Goal: Transaction & Acquisition: Obtain resource

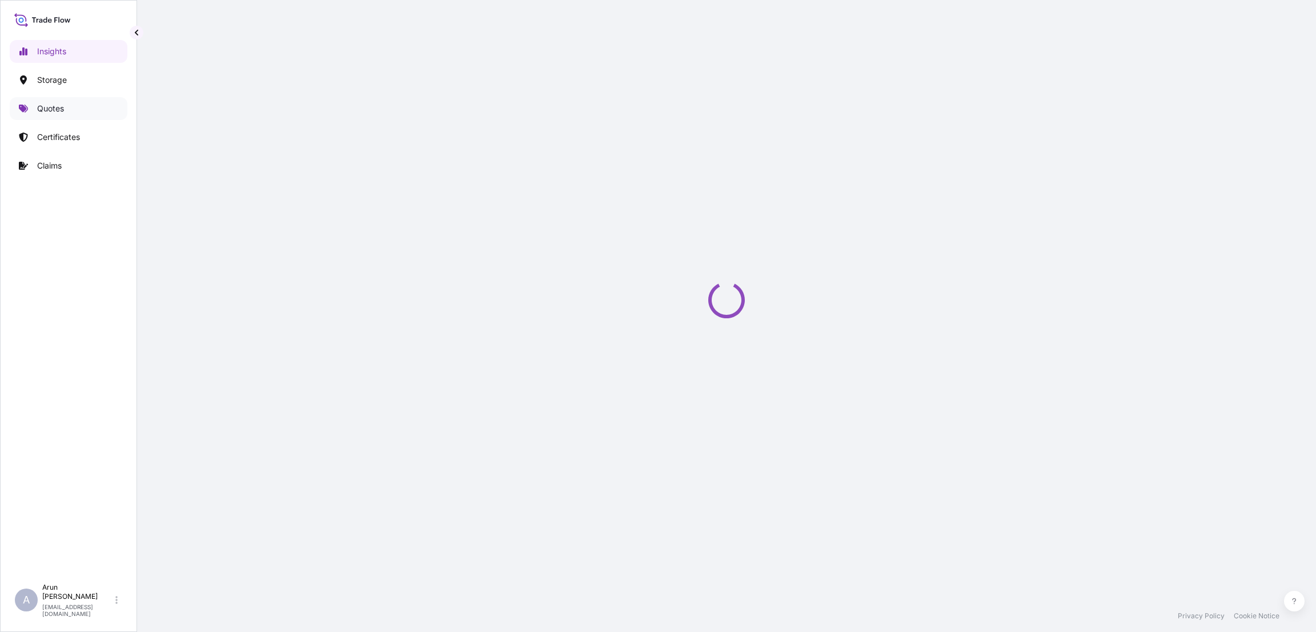
select select "2025"
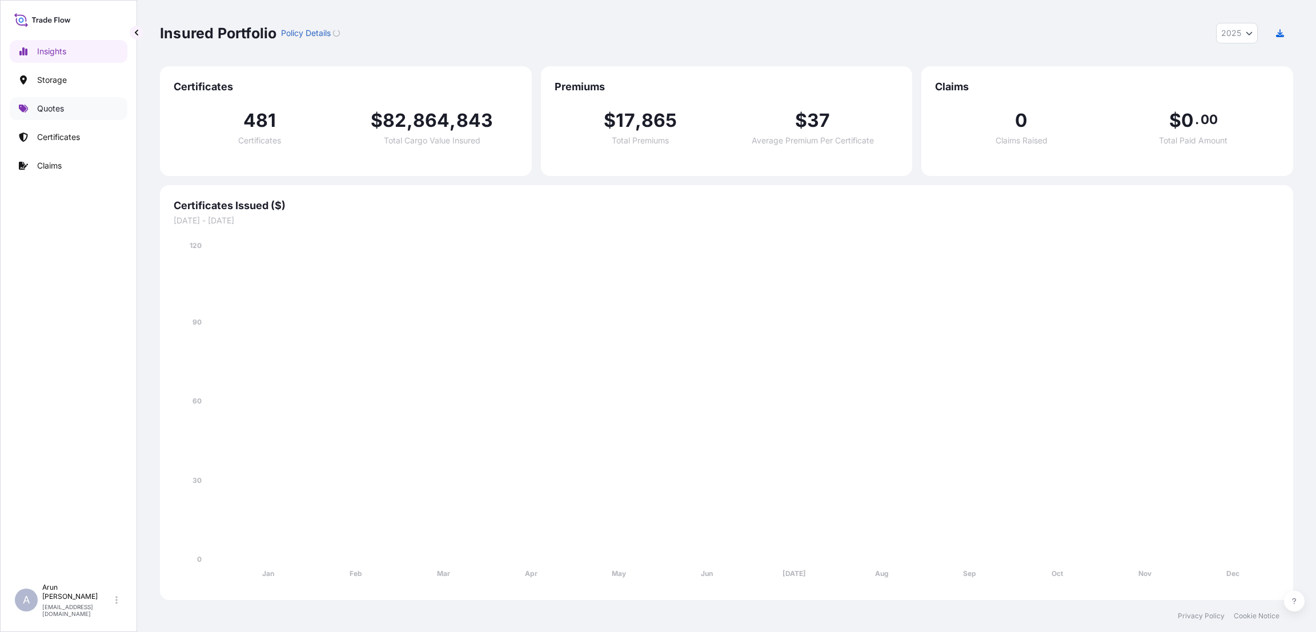
click at [59, 107] on p "Quotes" at bounding box center [50, 108] width 27 height 11
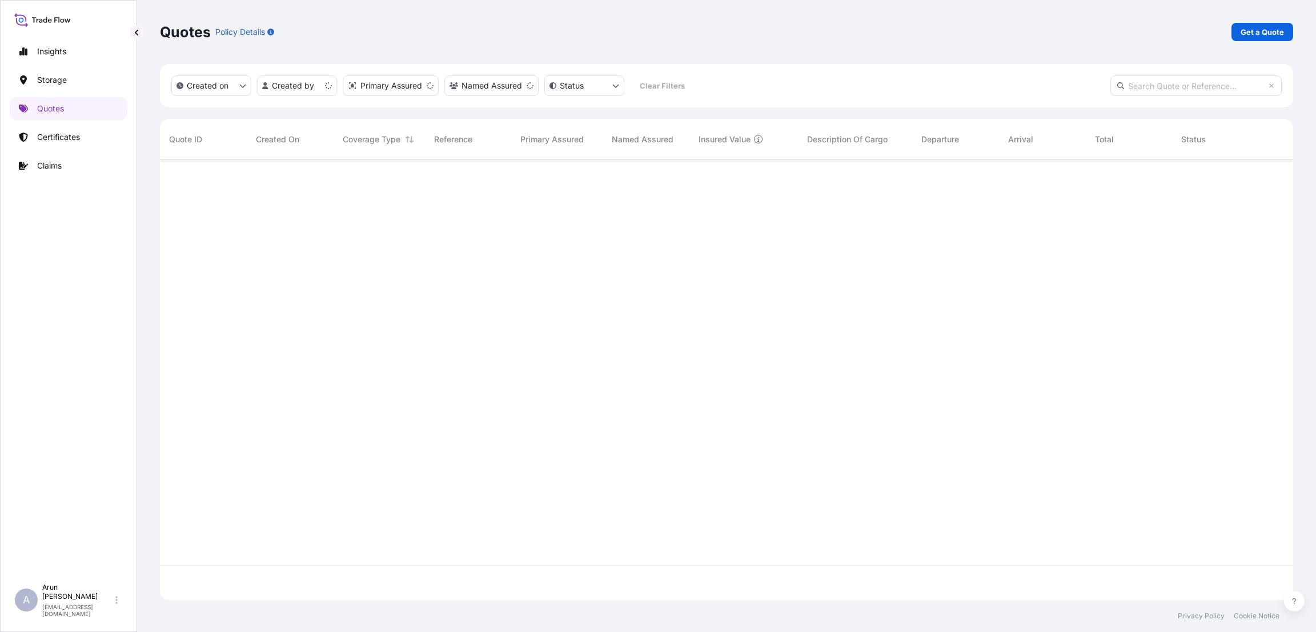
scroll to position [433, 1120]
click at [1262, 34] on p "Get a Quote" at bounding box center [1261, 31] width 43 height 11
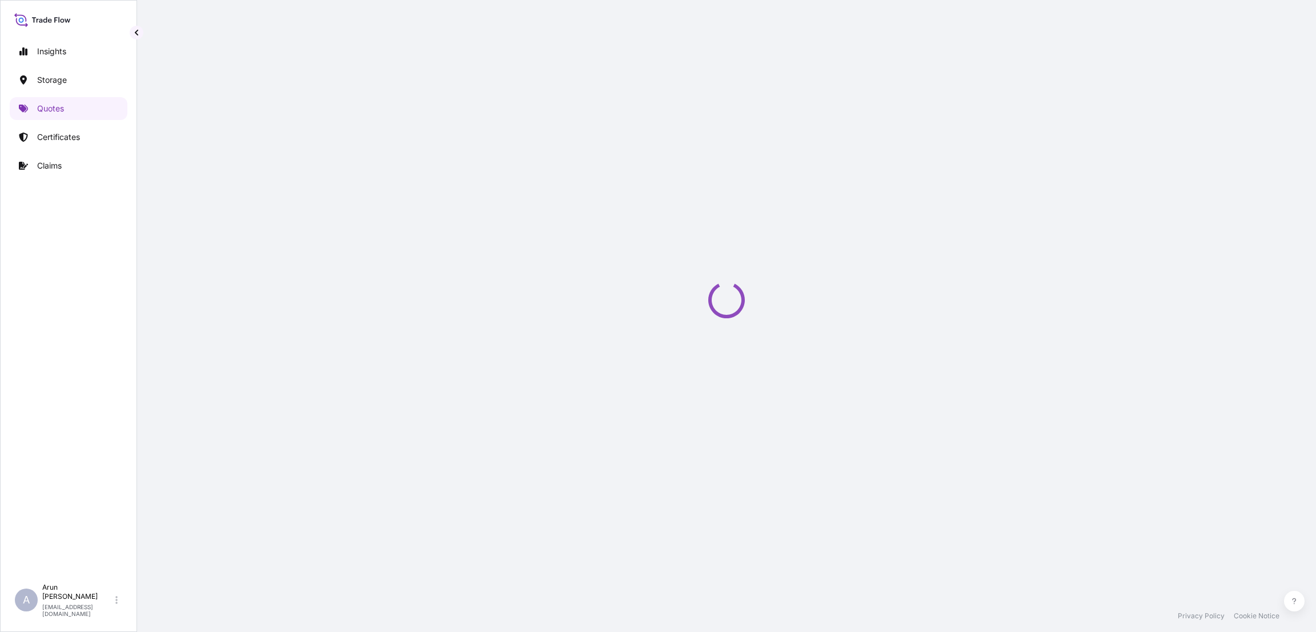
select select "Water"
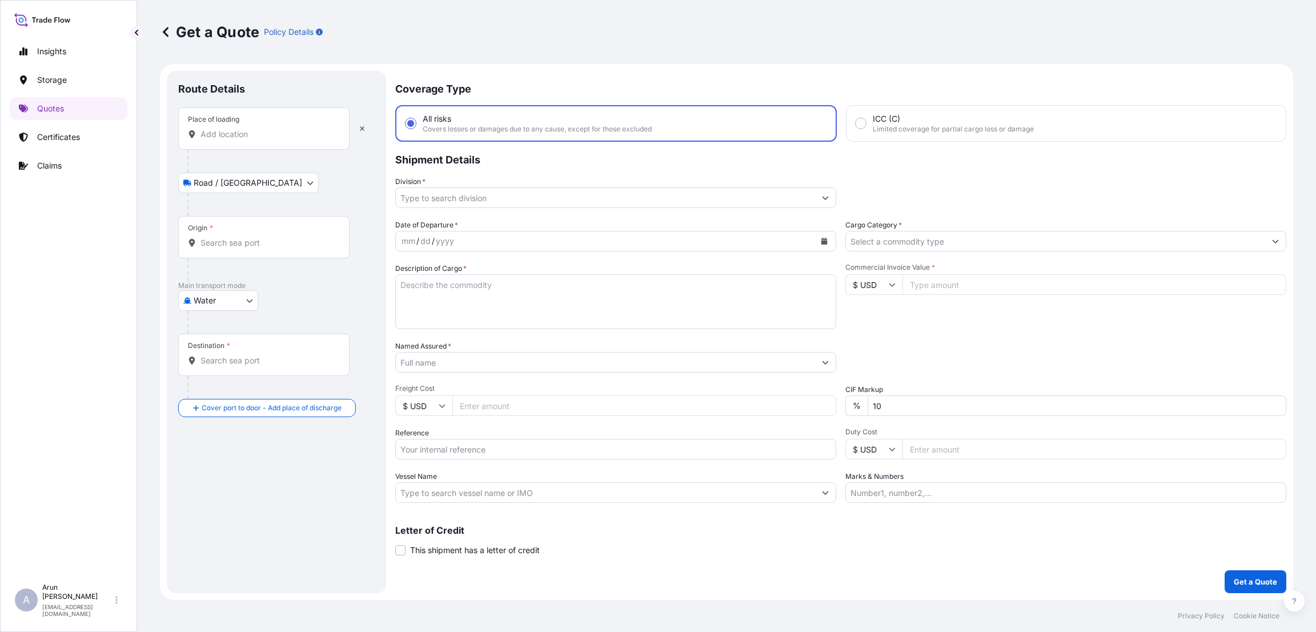
click at [259, 127] on div "Place of loading" at bounding box center [263, 128] width 171 height 42
click at [259, 128] on input "Place of loading" at bounding box center [267, 133] width 135 height 11
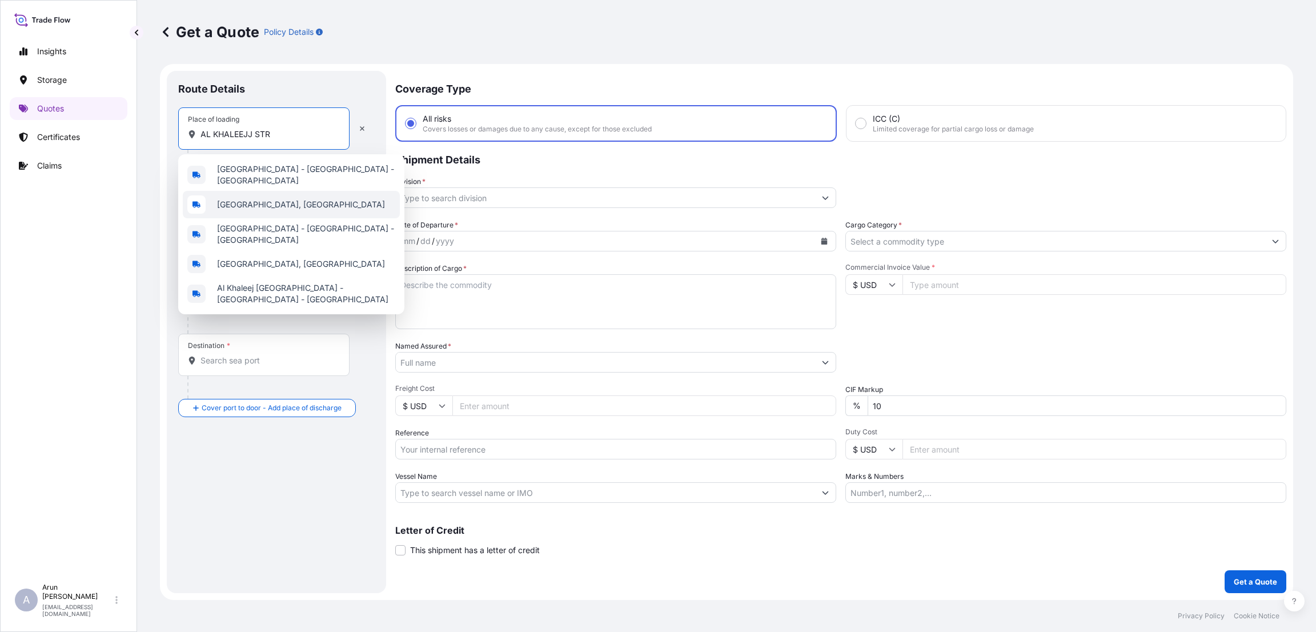
click at [278, 212] on div "[GEOGRAPHIC_DATA], [GEOGRAPHIC_DATA]" at bounding box center [291, 204] width 217 height 27
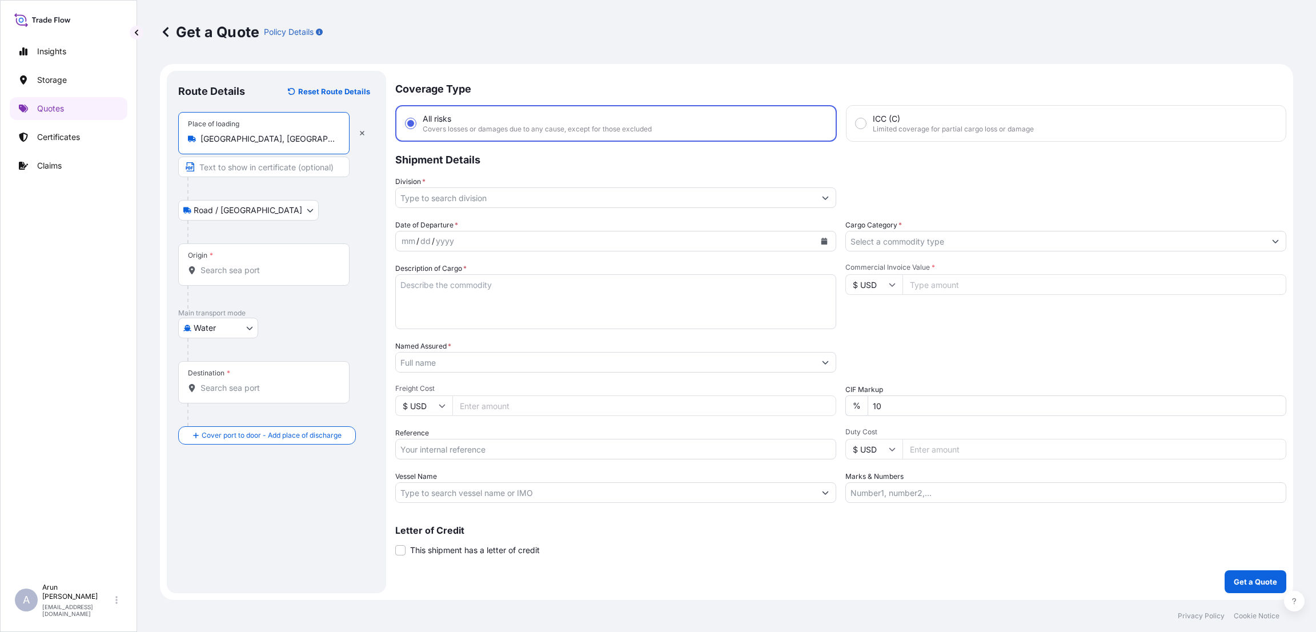
type input "[GEOGRAPHIC_DATA], [GEOGRAPHIC_DATA]"
click at [261, 170] on input "Text to appear on certificate" at bounding box center [263, 166] width 171 height 21
type input "A"
type input "a"
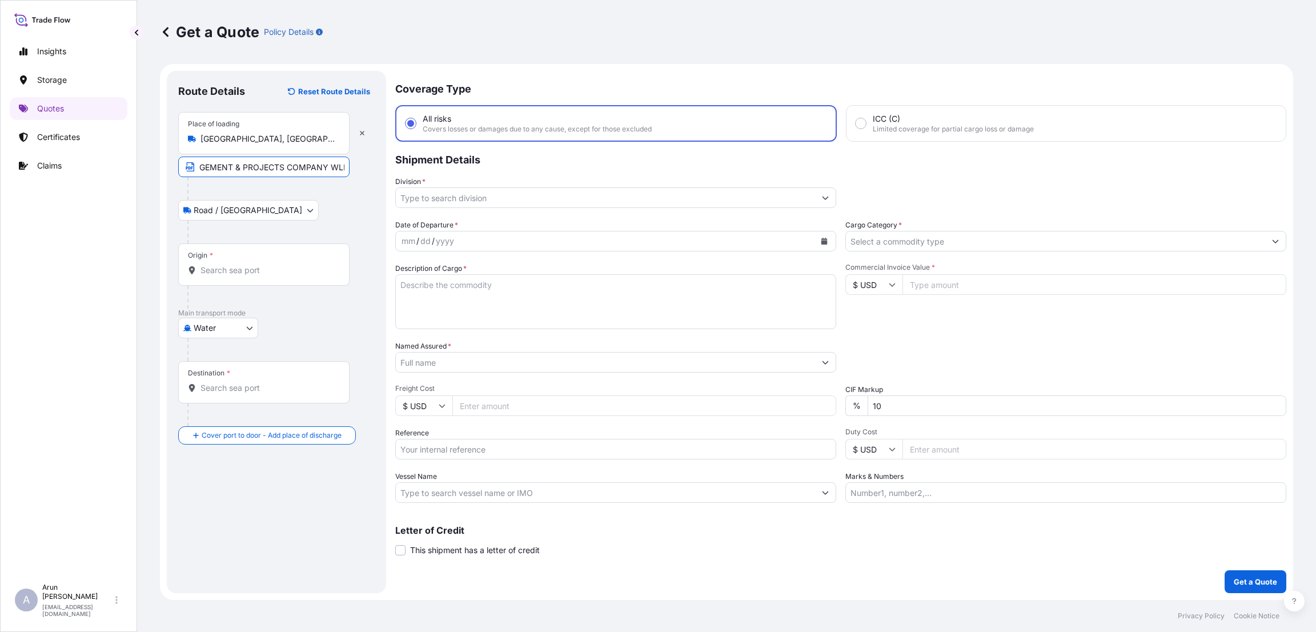
type input "AL HAYA WASTE MANAGEMENT & PROJECTS COMPANY WLL"
click at [242, 274] on input "Origin *" at bounding box center [267, 269] width 135 height 11
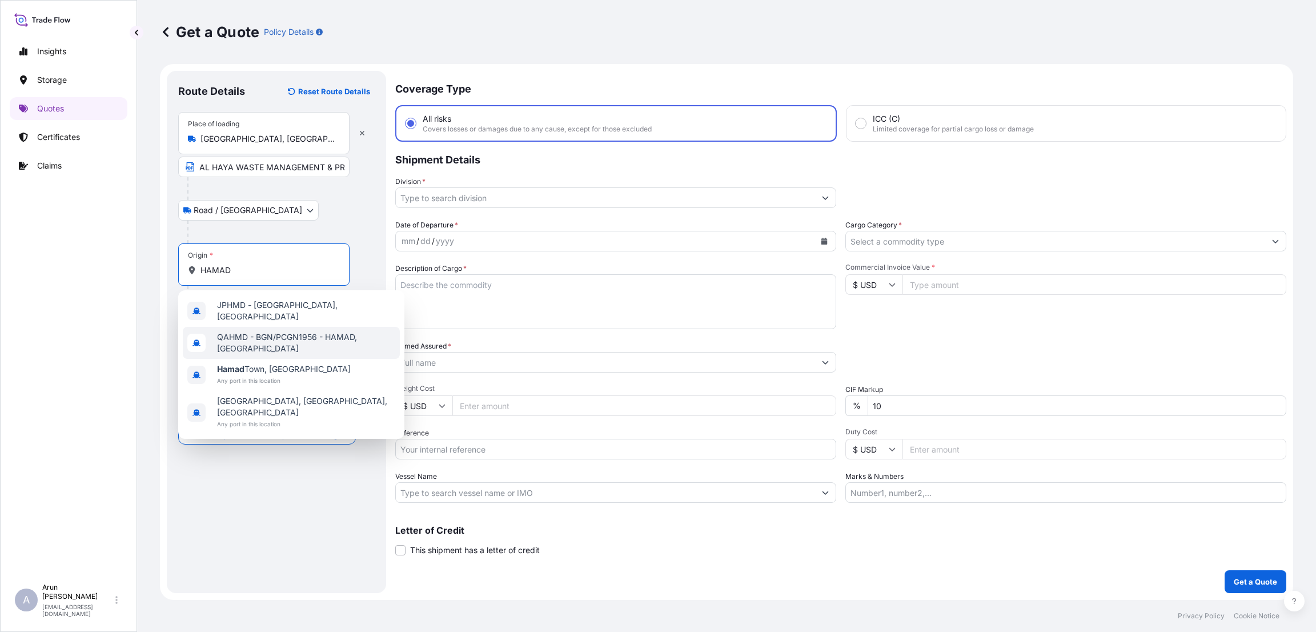
click at [277, 332] on span "QAHMD - BGN/PCGN1956 - HAMAD, [GEOGRAPHIC_DATA]" at bounding box center [306, 342] width 178 height 23
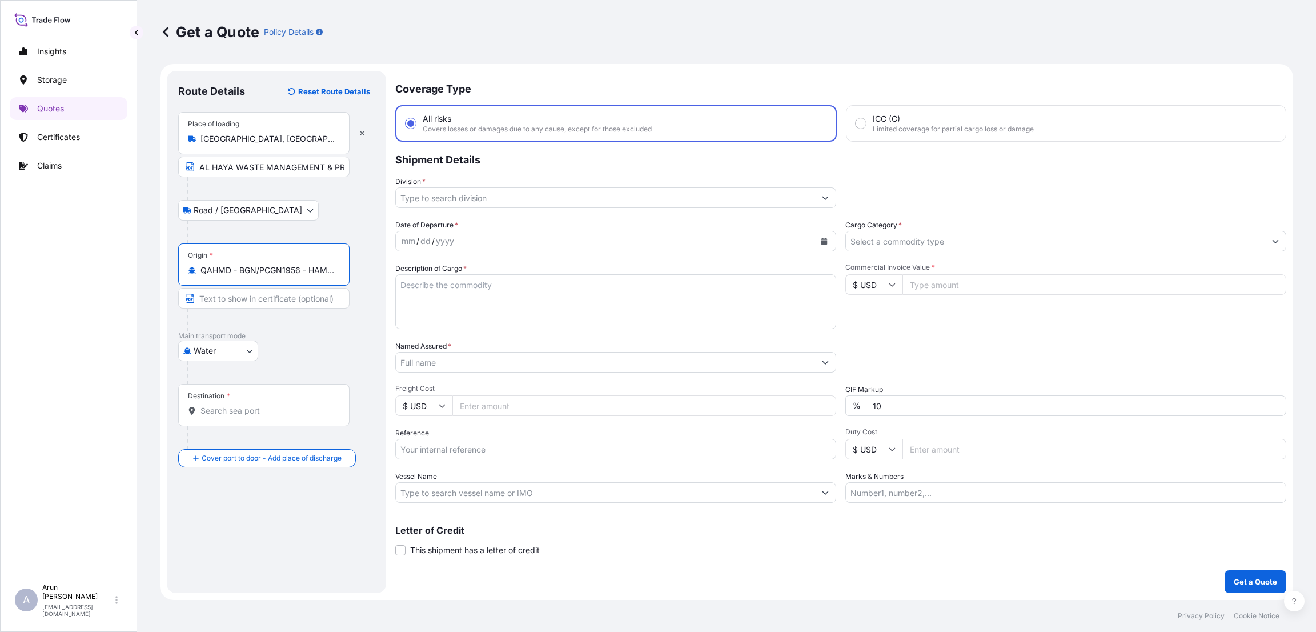
type input "QAHMD - BGN/PCGN1956 - HAMAD, [GEOGRAPHIC_DATA]"
click at [232, 408] on input "Destination *" at bounding box center [267, 410] width 135 height 11
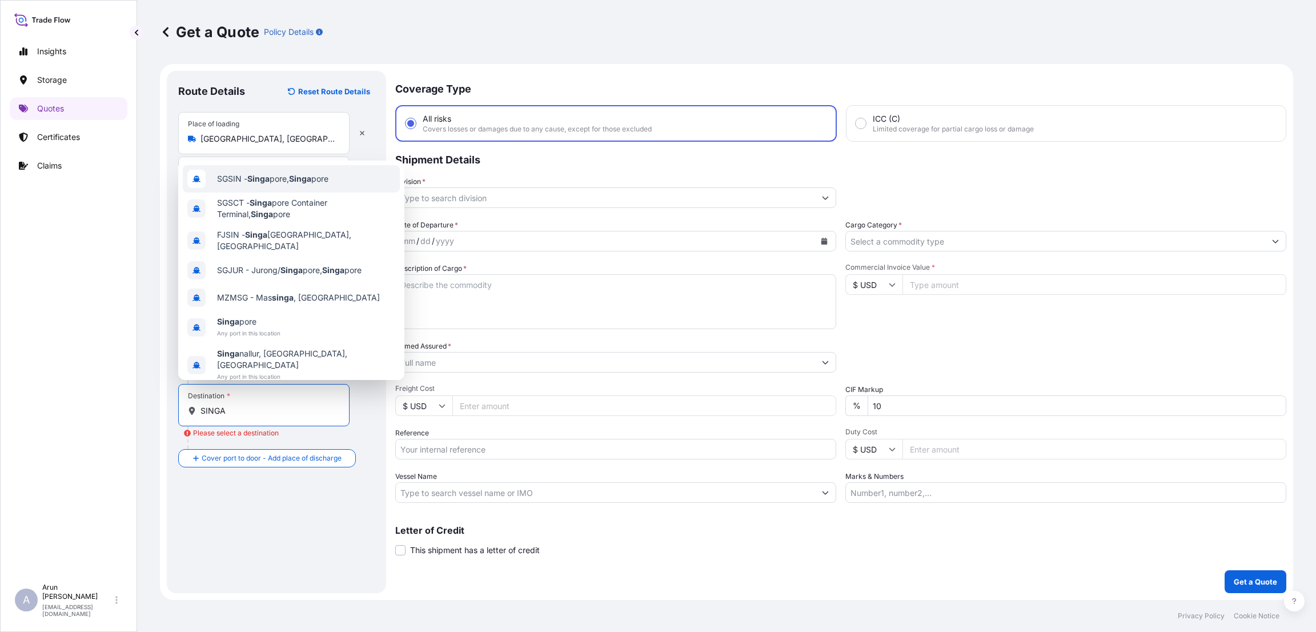
click at [337, 181] on div "SGSIN - Singa pore, Singa pore" at bounding box center [291, 178] width 217 height 27
type input "SGSIN - [GEOGRAPHIC_DATA], [GEOGRAPHIC_DATA]"
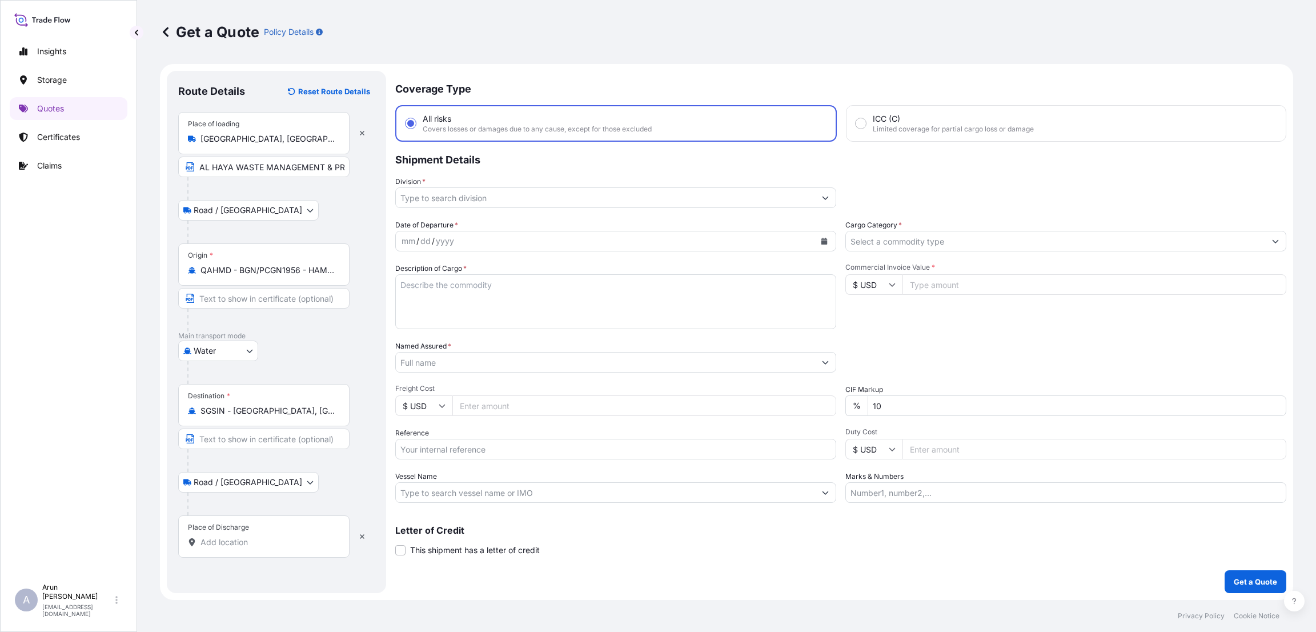
click at [252, 541] on input "Place of Discharge" at bounding box center [267, 541] width 135 height 11
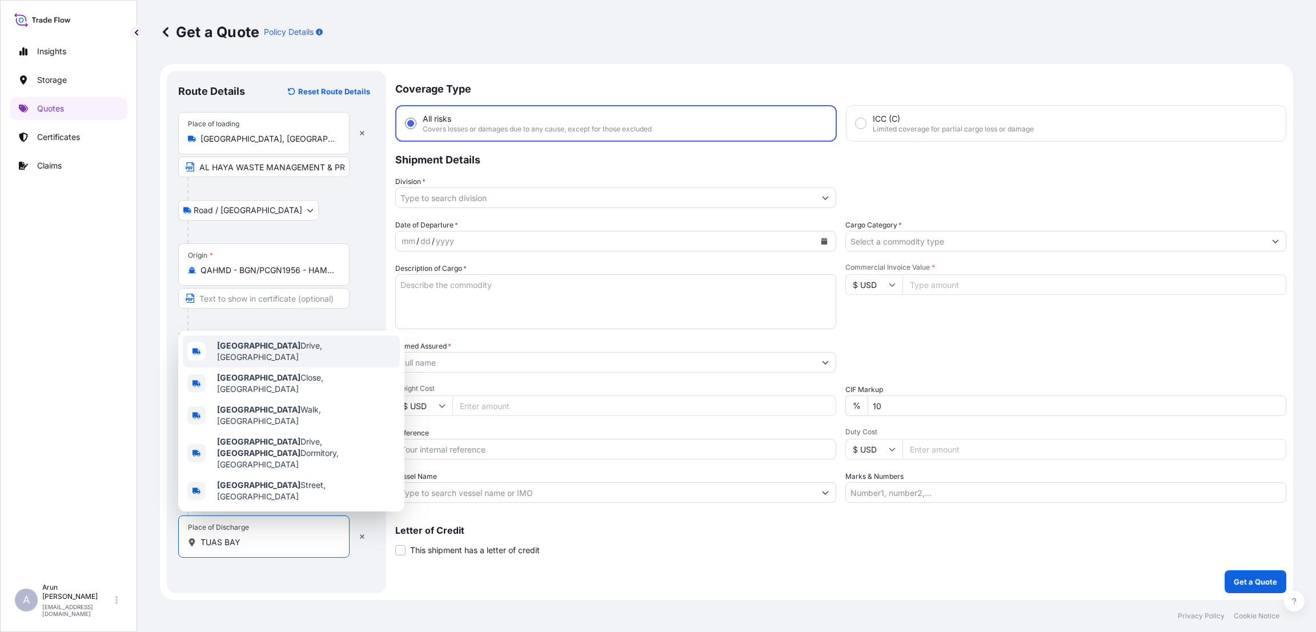
click at [337, 367] on div "[GEOGRAPHIC_DATA]" at bounding box center [291, 351] width 217 height 32
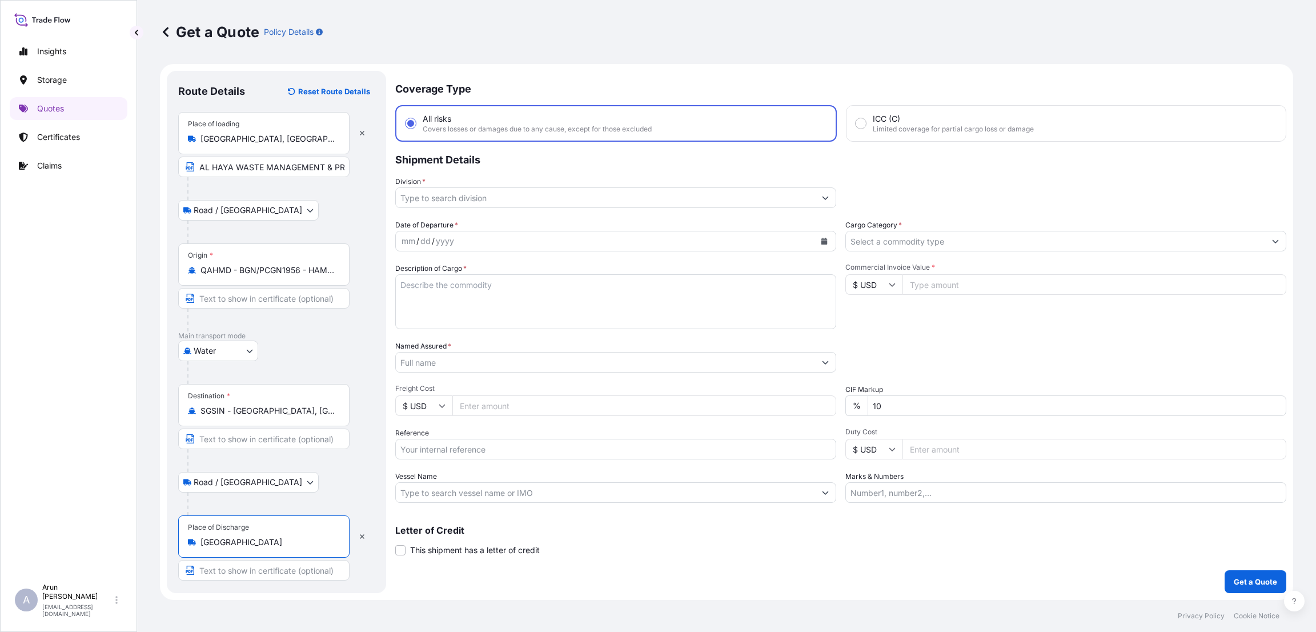
type input "[GEOGRAPHIC_DATA]"
click at [255, 575] on input "Text to appear on certificate" at bounding box center [263, 570] width 171 height 21
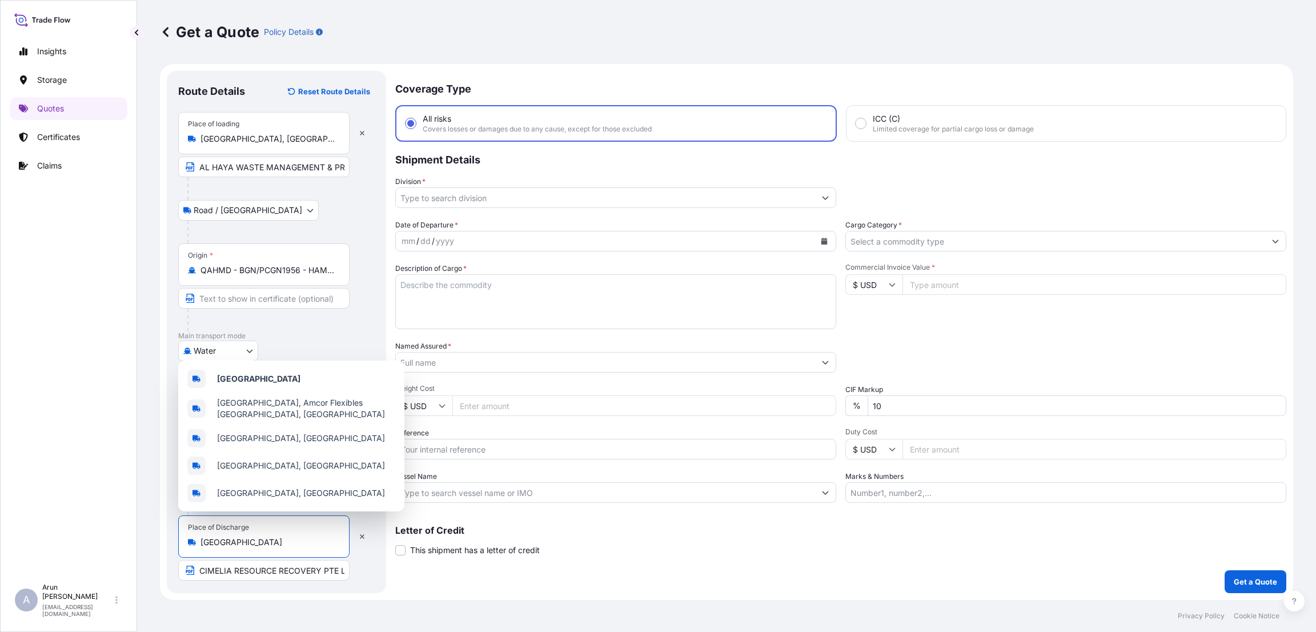
drag, startPoint x: 307, startPoint y: 546, endPoint x: 200, endPoint y: 541, distance: 106.3
click at [200, 541] on input "[GEOGRAPHIC_DATA]" at bounding box center [267, 541] width 135 height 11
click at [323, 570] on input "CIMELIA RESOURCE RECOVERY PTE LTD," at bounding box center [263, 570] width 171 height 21
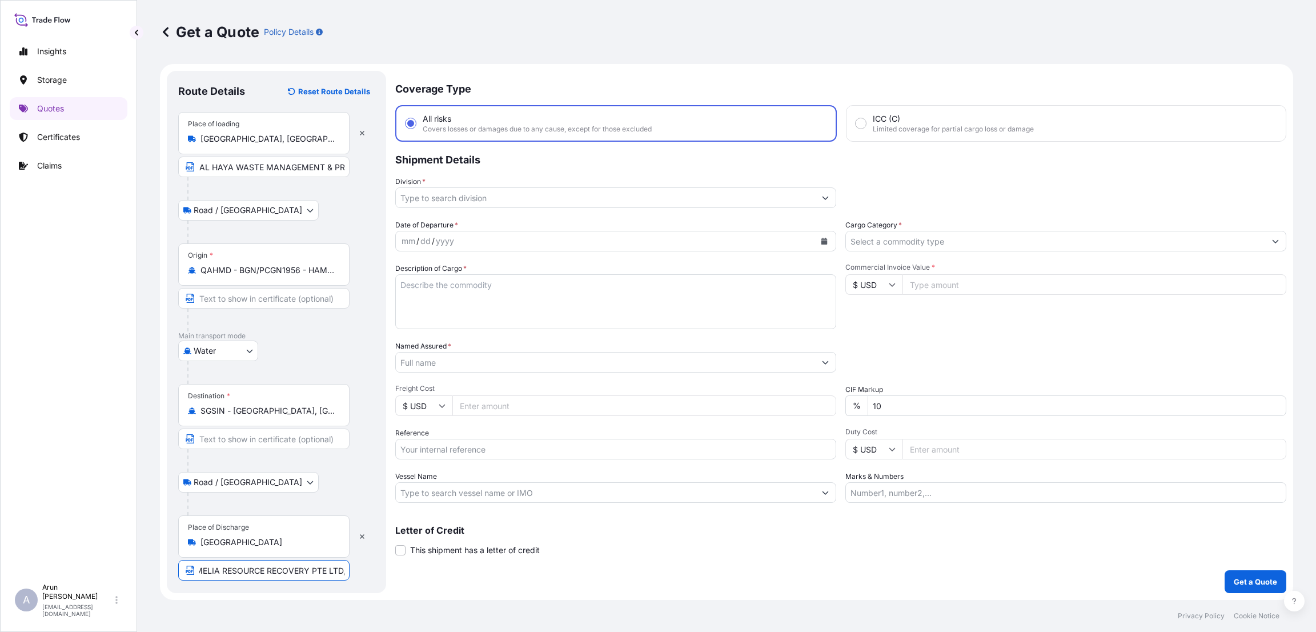
scroll to position [0, 13]
paste input "[GEOGRAPHIC_DATA]"
type input "CIMELIA RESOURCE RECOVERY PTE LTD,[GEOGRAPHIC_DATA]"
click at [332, 164] on input "AL HAYA WASTE MANAGEMENT & PROJECTS COMPANY WLL" at bounding box center [263, 166] width 171 height 21
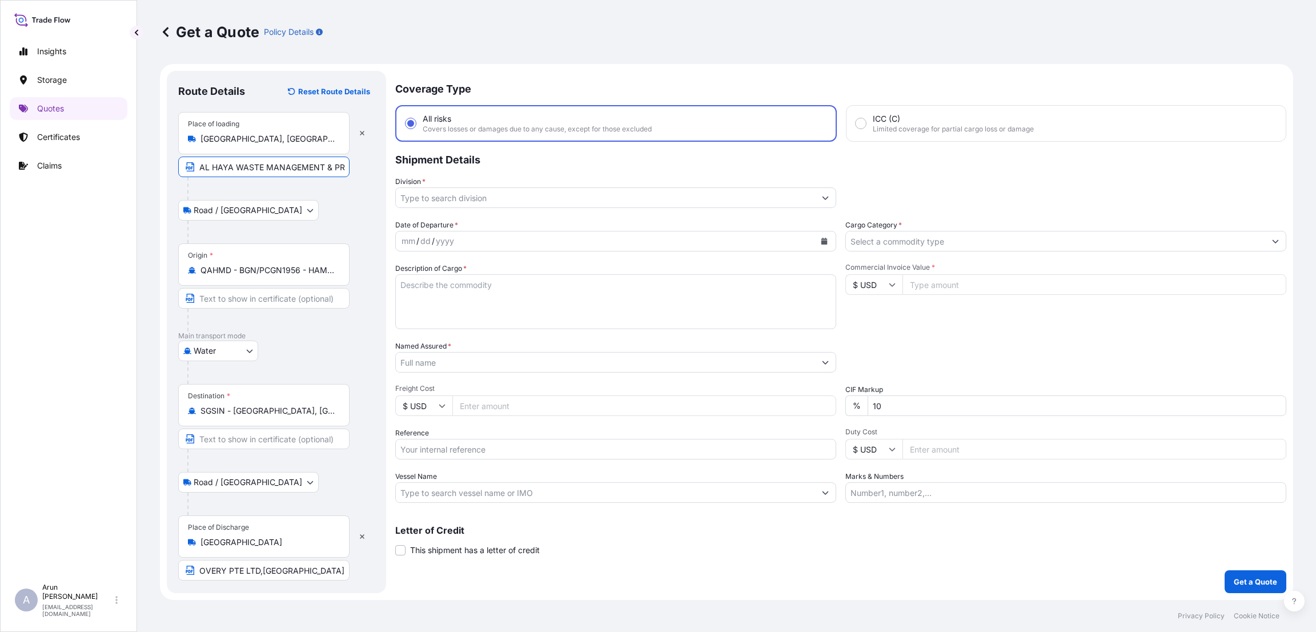
scroll to position [0, 0]
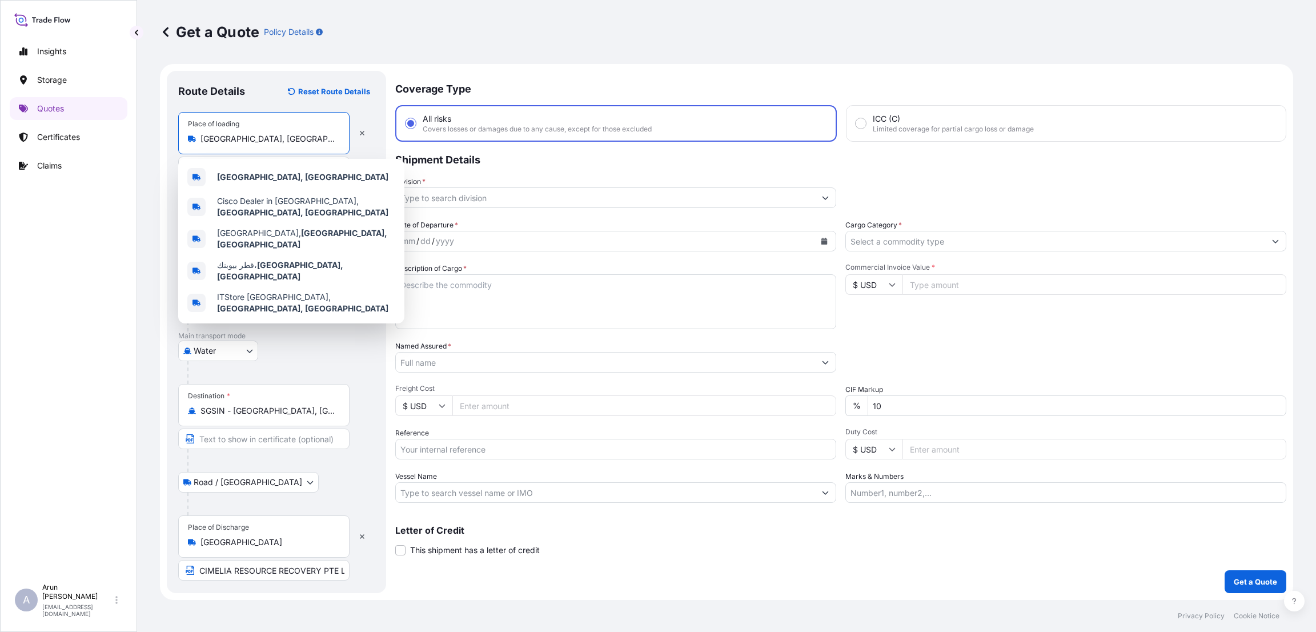
drag, startPoint x: 320, startPoint y: 138, endPoint x: 179, endPoint y: 139, distance: 141.0
click at [179, 139] on div "Place of loading [GEOGRAPHIC_DATA], [GEOGRAPHIC_DATA]" at bounding box center [263, 133] width 171 height 42
click at [337, 142] on div "[GEOGRAPHIC_DATA], [GEOGRAPHIC_DATA]" at bounding box center [264, 138] width 152 height 11
click at [335, 142] on input "[GEOGRAPHIC_DATA], [GEOGRAPHIC_DATA]" at bounding box center [267, 138] width 135 height 11
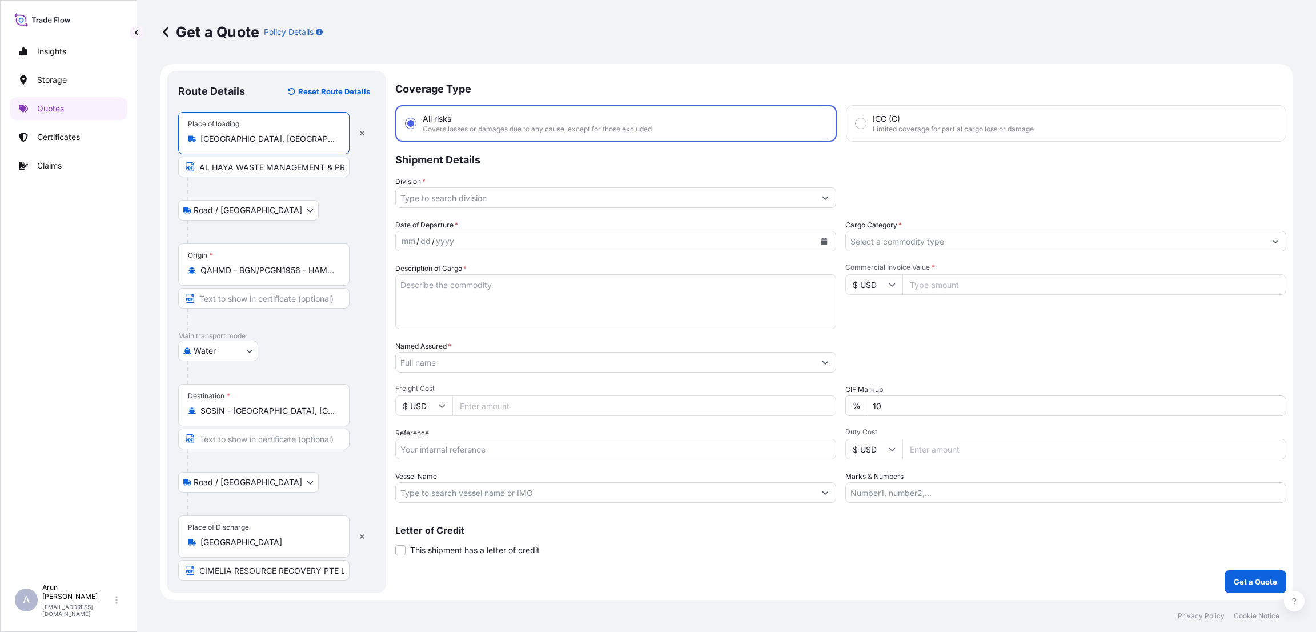
click at [329, 171] on input "AL HAYA WASTE MANAGEMENT & PROJECTS COMPANY WLL" at bounding box center [263, 166] width 171 height 21
paste input "[GEOGRAPHIC_DATA], [GEOGRAPHIC_DATA]"
type input "AL HAYA WASTE MANAGEMENT & PROJECTS COMPANY WLL,[GEOGRAPHIC_DATA], [GEOGRAPHIC_…"
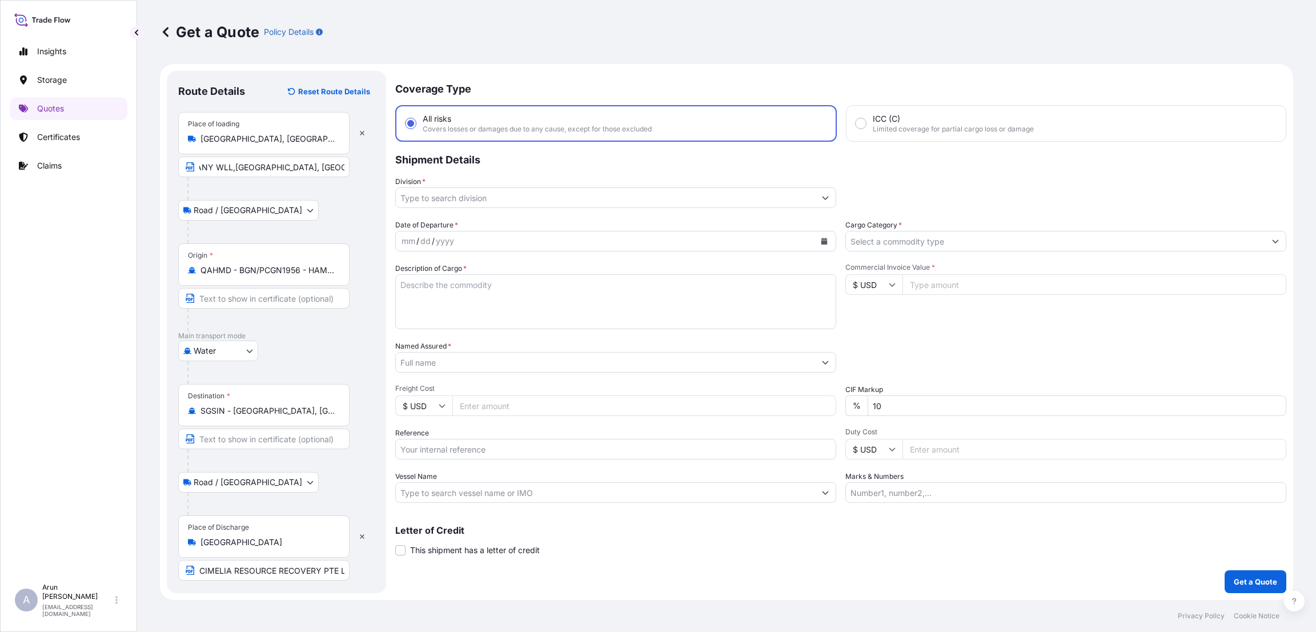
scroll to position [0, 0]
click at [324, 214] on div "Road / [GEOGRAPHIC_DATA] / Inland" at bounding box center [276, 210] width 196 height 21
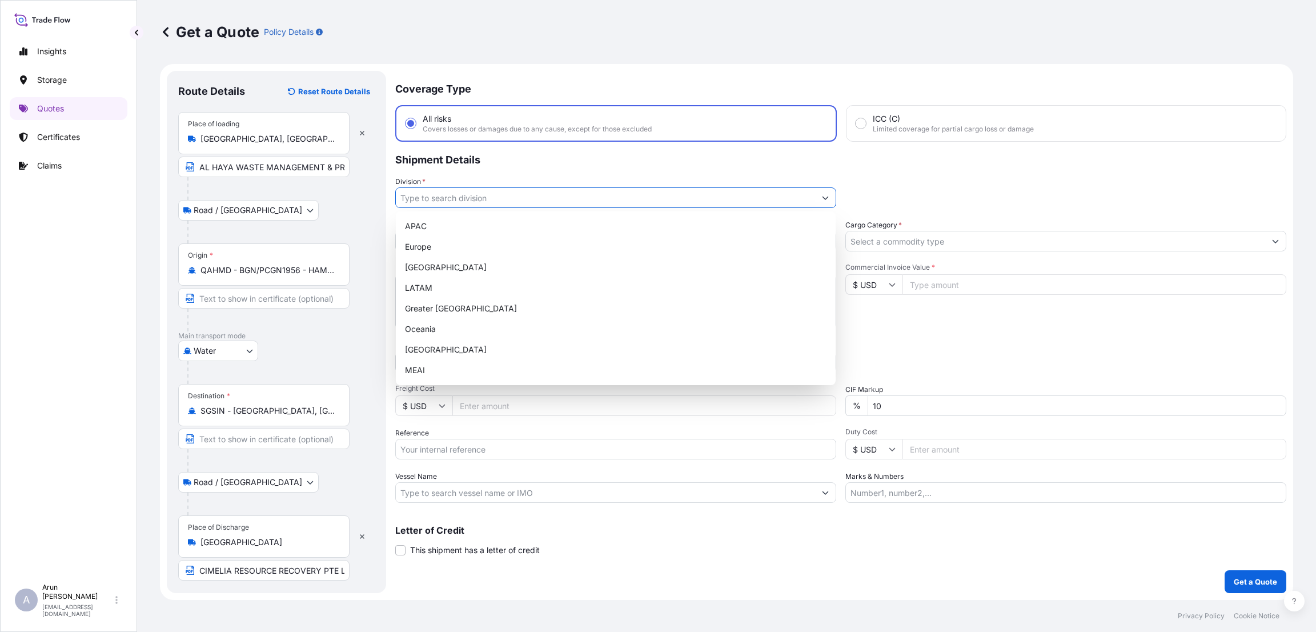
click at [500, 193] on input "Division *" at bounding box center [605, 197] width 419 height 21
click at [482, 367] on div "MEAI" at bounding box center [615, 370] width 431 height 21
type input "MEAI"
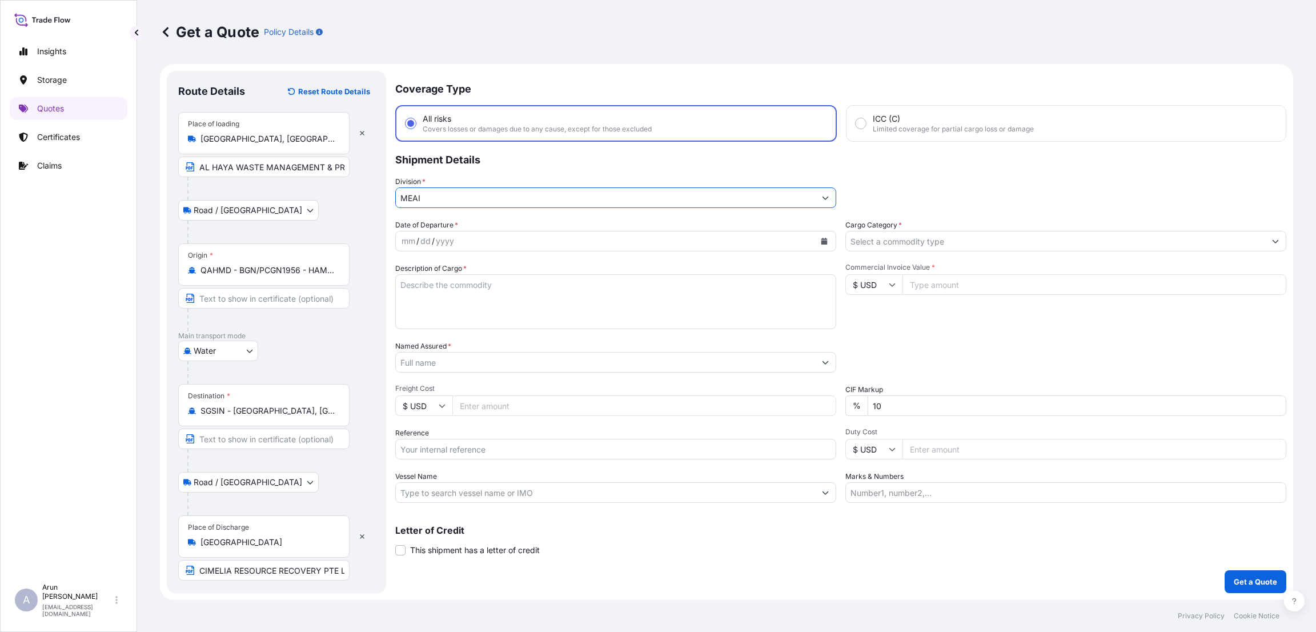
click at [502, 190] on input "MEAI" at bounding box center [605, 197] width 419 height 21
click at [496, 199] on input "MEAI" at bounding box center [605, 197] width 419 height 21
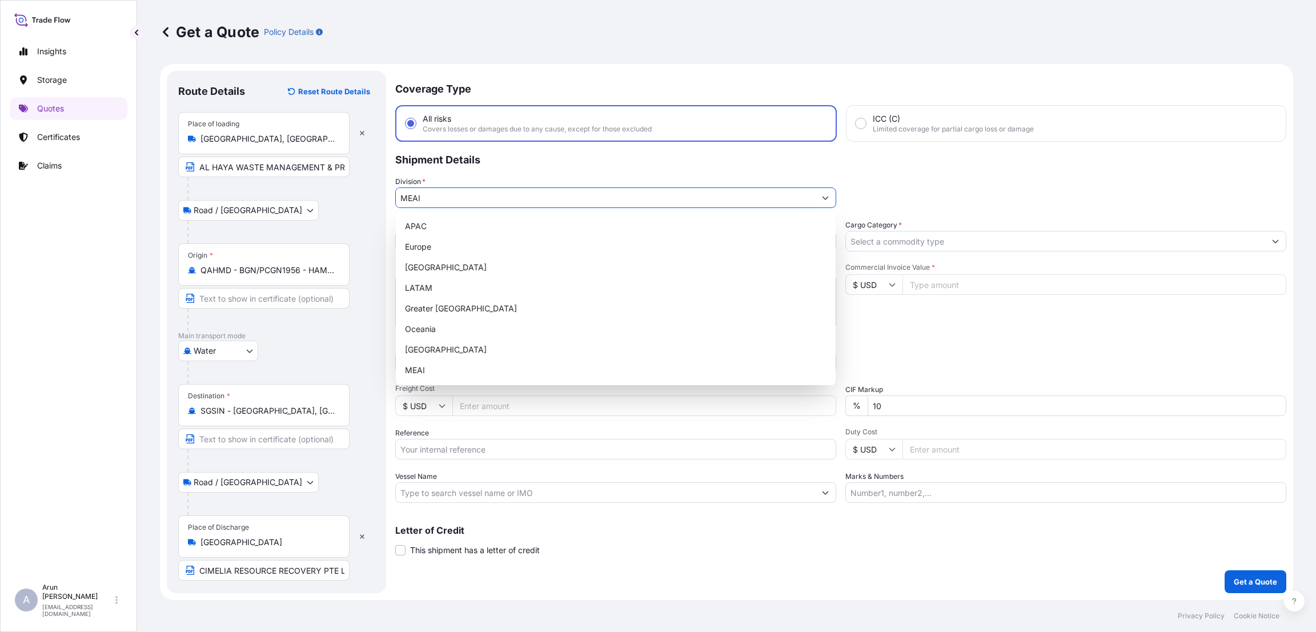
click at [820, 193] on button "Show suggestions" at bounding box center [825, 197] width 21 height 21
click at [673, 368] on div "MEAI" at bounding box center [615, 370] width 431 height 21
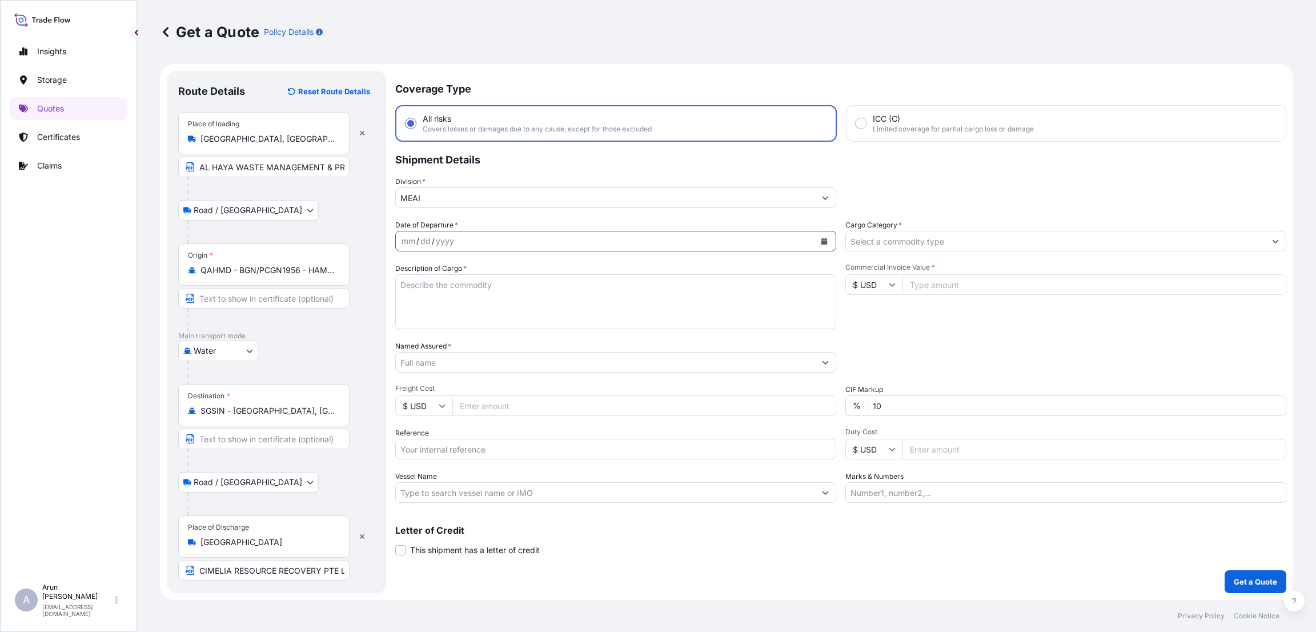
click at [824, 238] on icon "Calendar" at bounding box center [824, 241] width 7 height 7
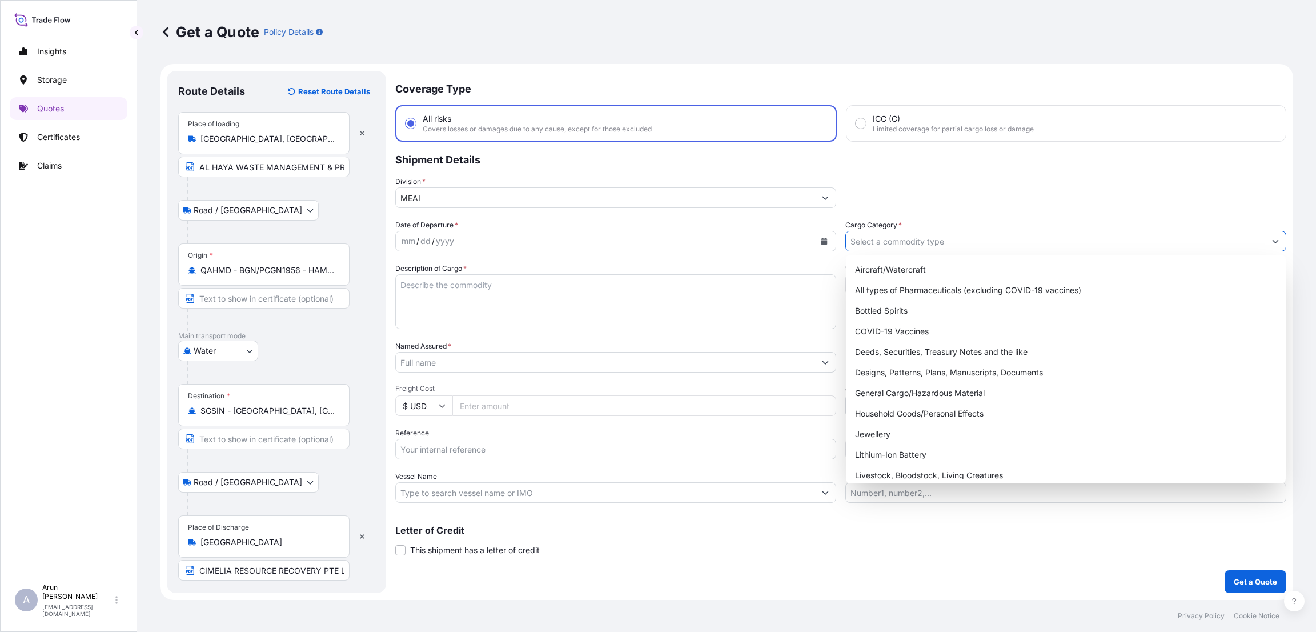
click at [1038, 238] on input "Cargo Category *" at bounding box center [1055, 241] width 419 height 21
click at [1002, 387] on div "General Cargo/Hazardous Material" at bounding box center [1065, 393] width 431 height 21
type input "General Cargo/Hazardous Material"
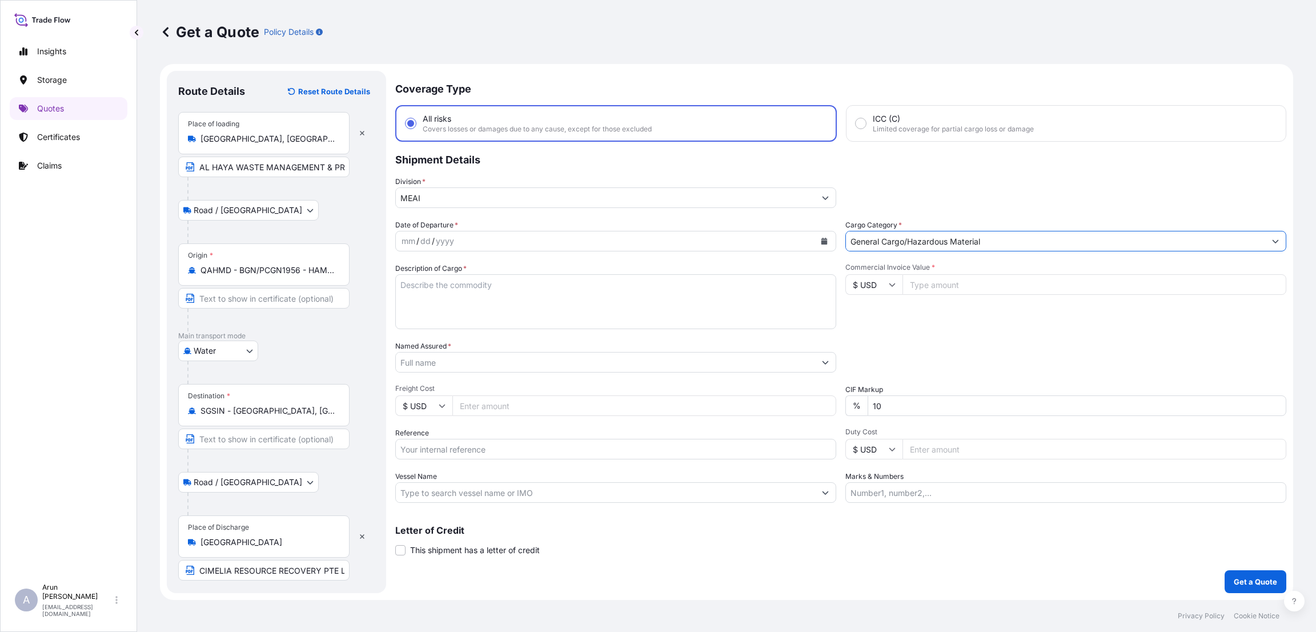
click at [505, 296] on textarea "Description of Cargo *" at bounding box center [615, 301] width 441 height 55
type textarea "USED PRINTERS/CPU/MONITORS (ELECTRONIC WASTE)"
click at [468, 354] on input "Named Assured *" at bounding box center [605, 362] width 419 height 21
drag, startPoint x: 199, startPoint y: 166, endPoint x: 228, endPoint y: 159, distance: 29.4
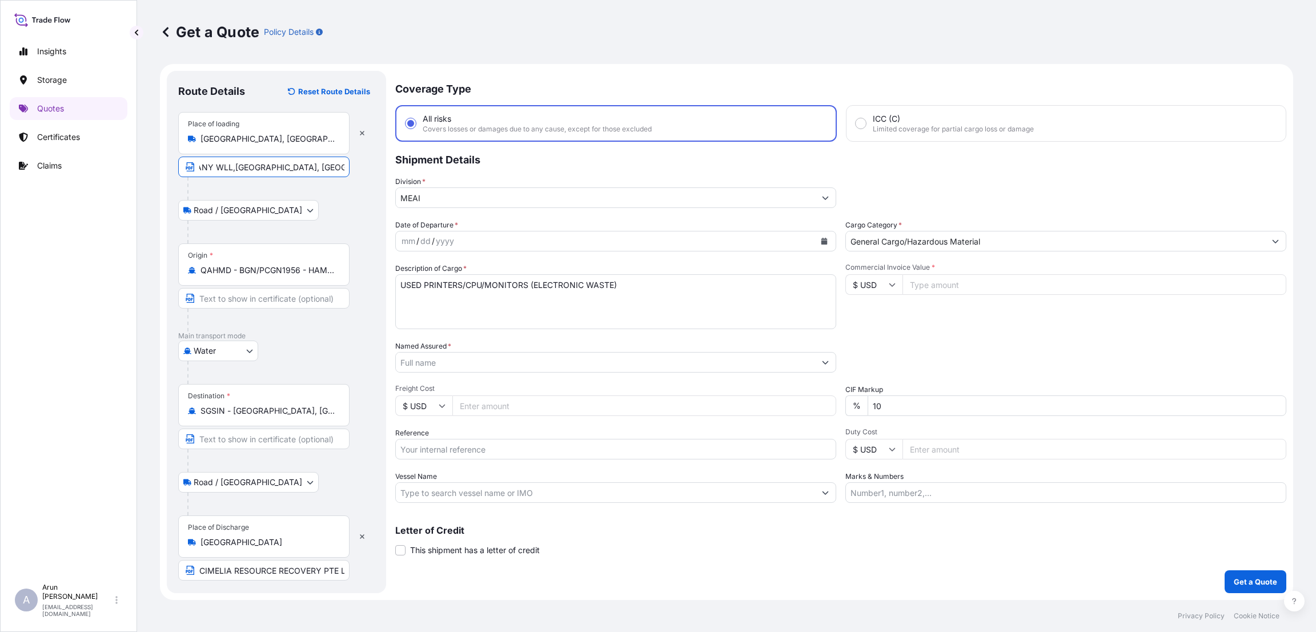
click at [228, 159] on input "AL HAYA WASTE MANAGEMENT & PROJECTS COMPANY WLL,[GEOGRAPHIC_DATA], [GEOGRAPHIC_…" at bounding box center [263, 166] width 171 height 21
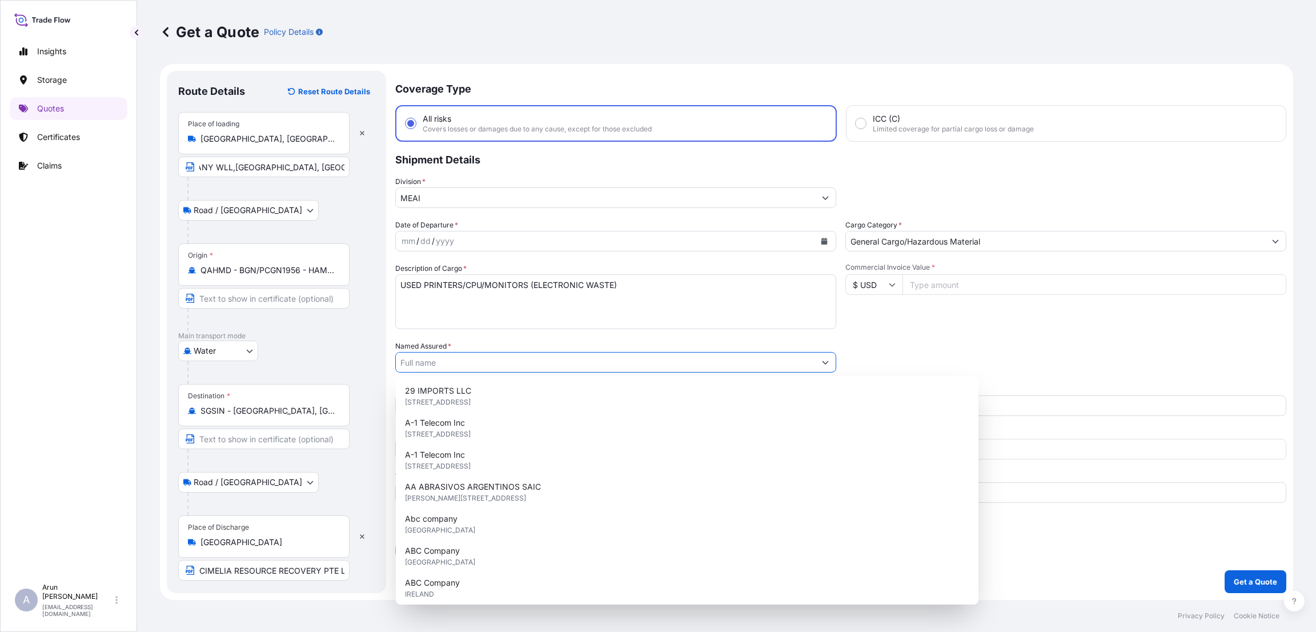
click at [439, 356] on input "Named Assured *" at bounding box center [605, 362] width 419 height 21
paste input "AL HAYA WASTE MANAGEMENT & PROJECTS COMPANY WLL"
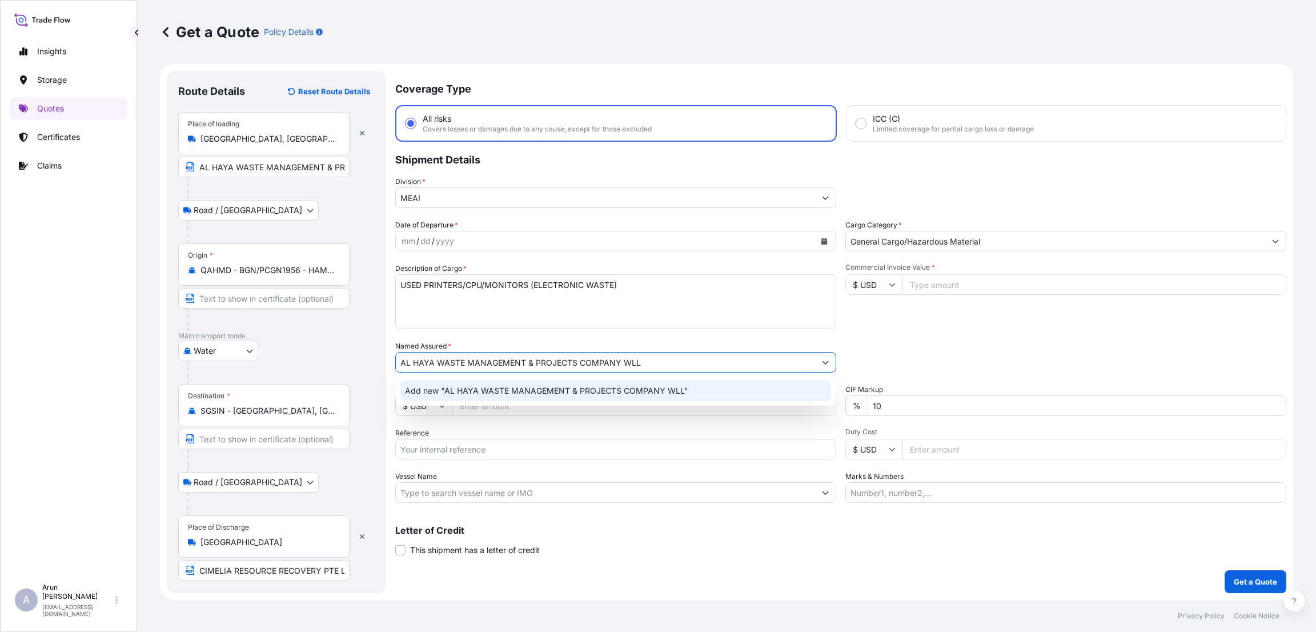
click at [448, 394] on span "Add new "AL HAYA WASTE MANAGEMENT & PROJECTS COMPANY WLL"" at bounding box center [546, 390] width 283 height 11
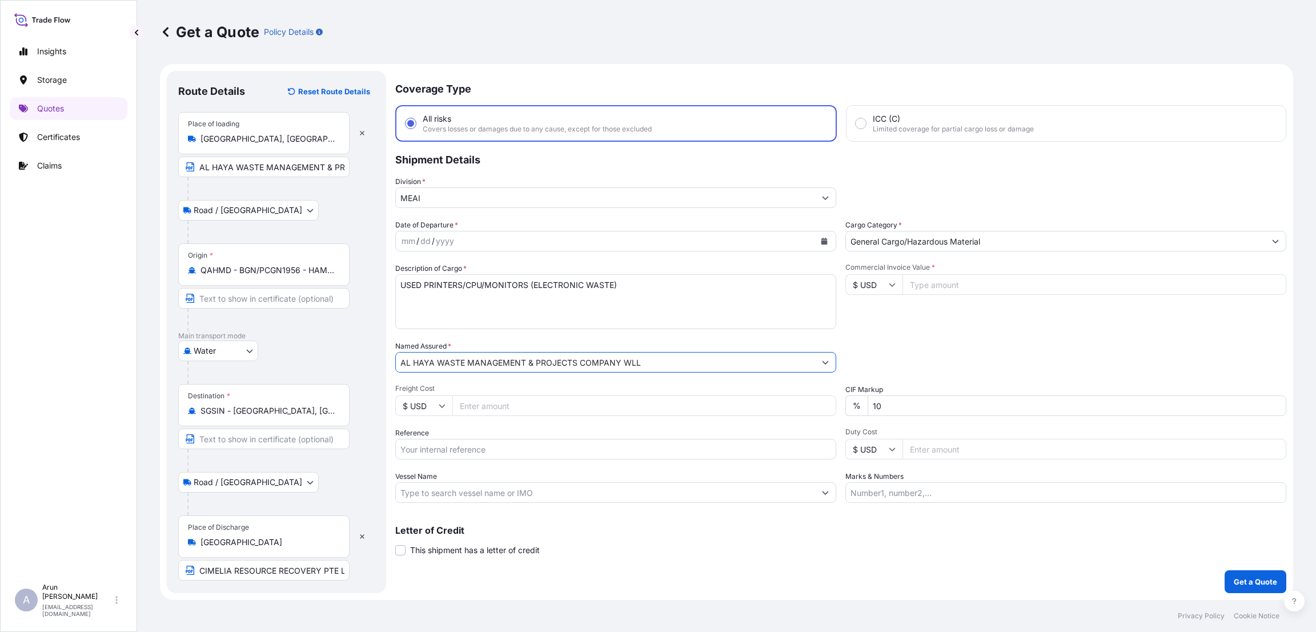
type input "AL HAYA WASTE MANAGEMENT & PROJECTS COMPANY WLL"
click at [491, 452] on input "Reference" at bounding box center [615, 449] width 441 height 21
type input "508901652"
click at [892, 488] on input "Marks & Numbers" at bounding box center [1065, 492] width 441 height 21
type input "INVOICE NUMBER:508901652 DATE:[DATE]"
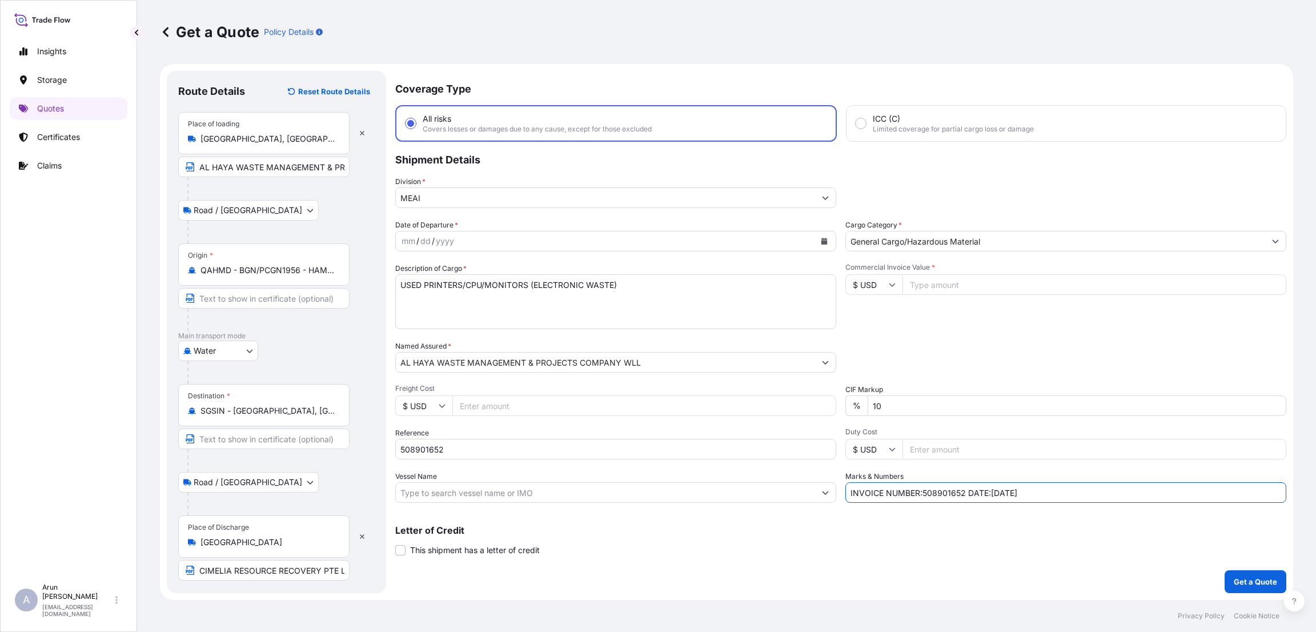
click at [689, 525] on p "Letter of Credit" at bounding box center [840, 529] width 891 height 9
click at [923, 286] on input "Commercial Invoice Value *" at bounding box center [1094, 284] width 384 height 21
type input "4400"
click at [542, 402] on input "Freight Cost" at bounding box center [644, 405] width 384 height 21
type input "350"
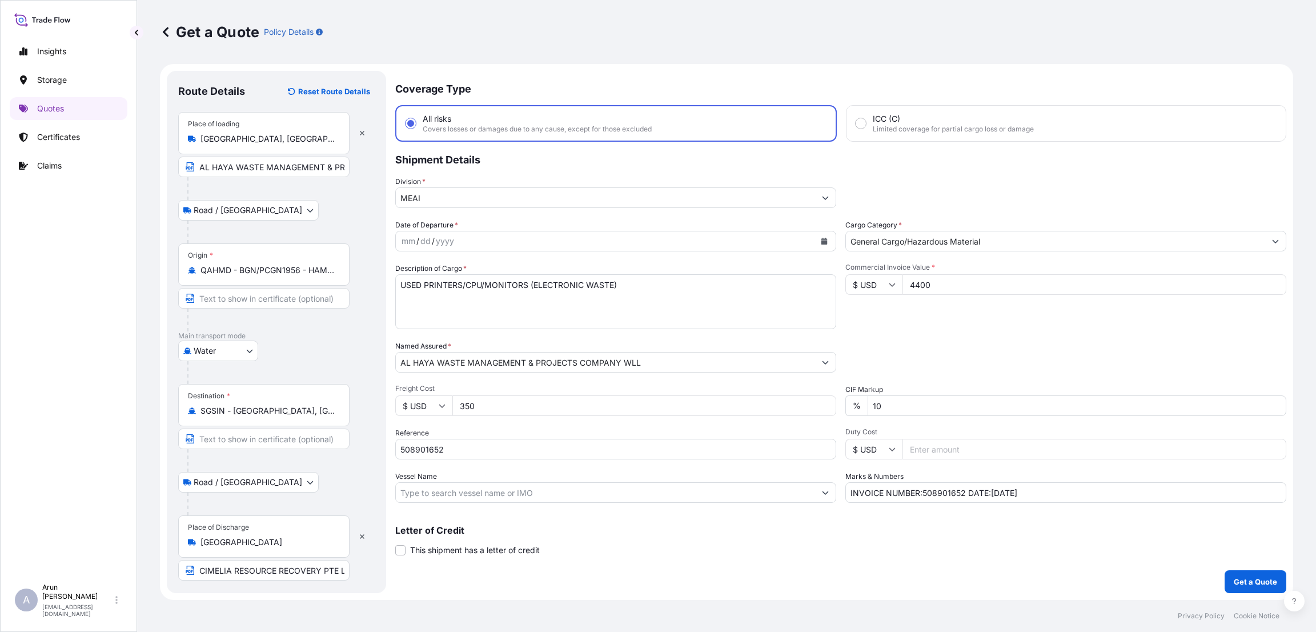
click at [976, 351] on div "Packing Category Type to search a container mode Please select a primary mode o…" at bounding box center [1065, 356] width 441 height 32
click at [876, 401] on input "10" at bounding box center [1076, 405] width 419 height 21
type input "0"
click at [762, 521] on div "Letter of Credit This shipment has a letter of credit Letter of credit * Letter…" at bounding box center [840, 534] width 891 height 44
click at [824, 240] on icon "Calendar" at bounding box center [824, 241] width 6 height 7
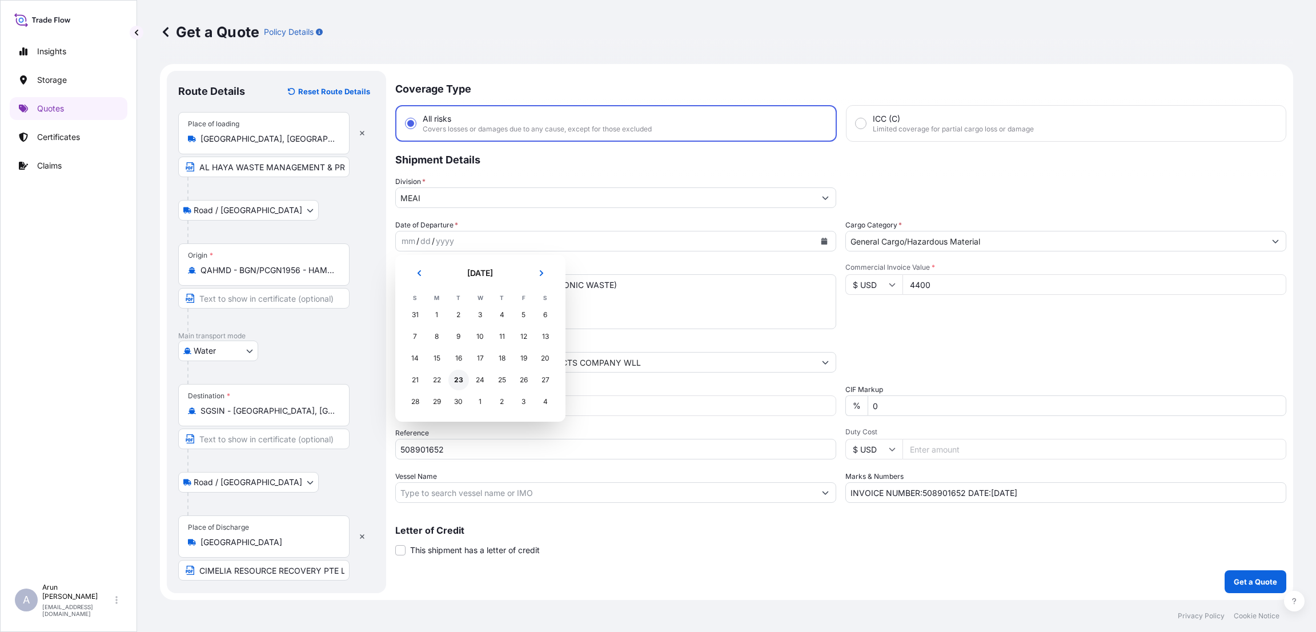
click at [462, 378] on div "23" at bounding box center [458, 379] width 21 height 21
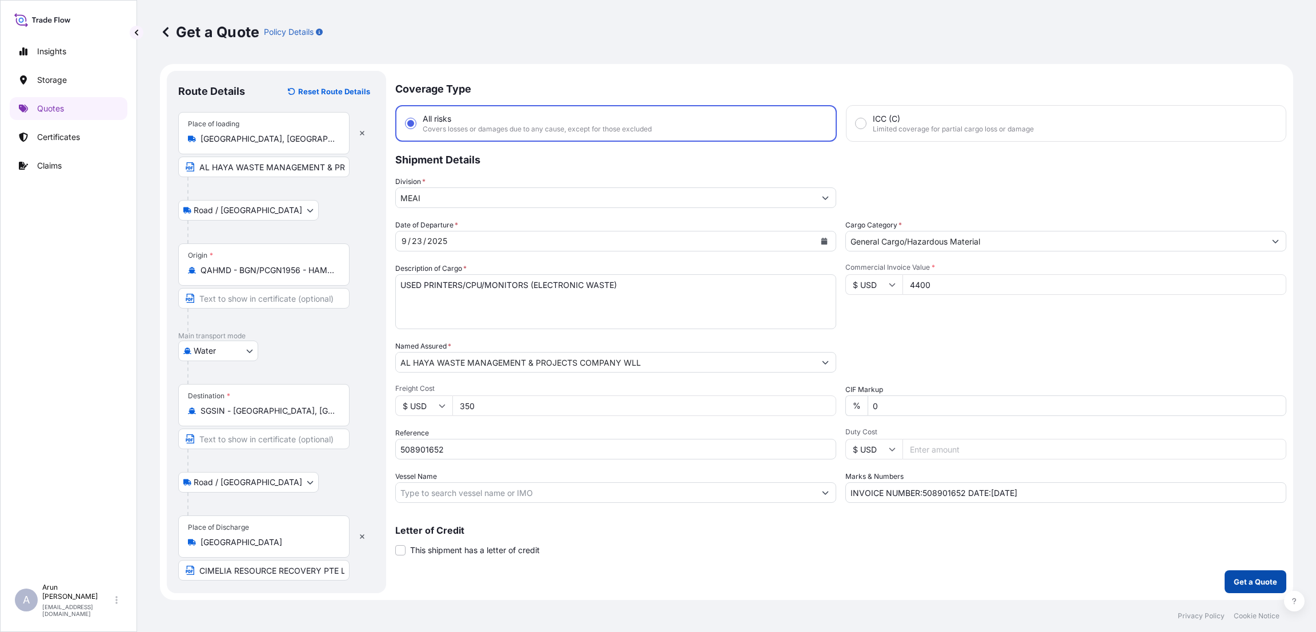
click at [1257, 575] on button "Get a Quote" at bounding box center [1255, 581] width 62 height 23
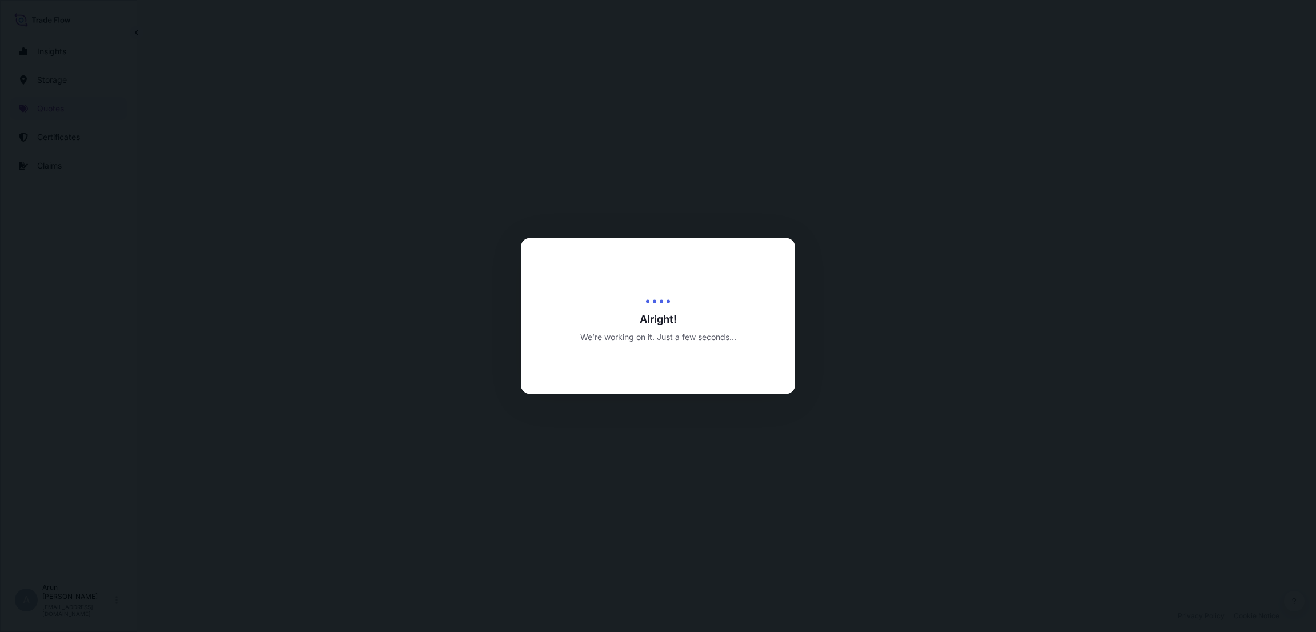
select select "Road / [GEOGRAPHIC_DATA]"
select select "Water"
select select "Road / [GEOGRAPHIC_DATA]"
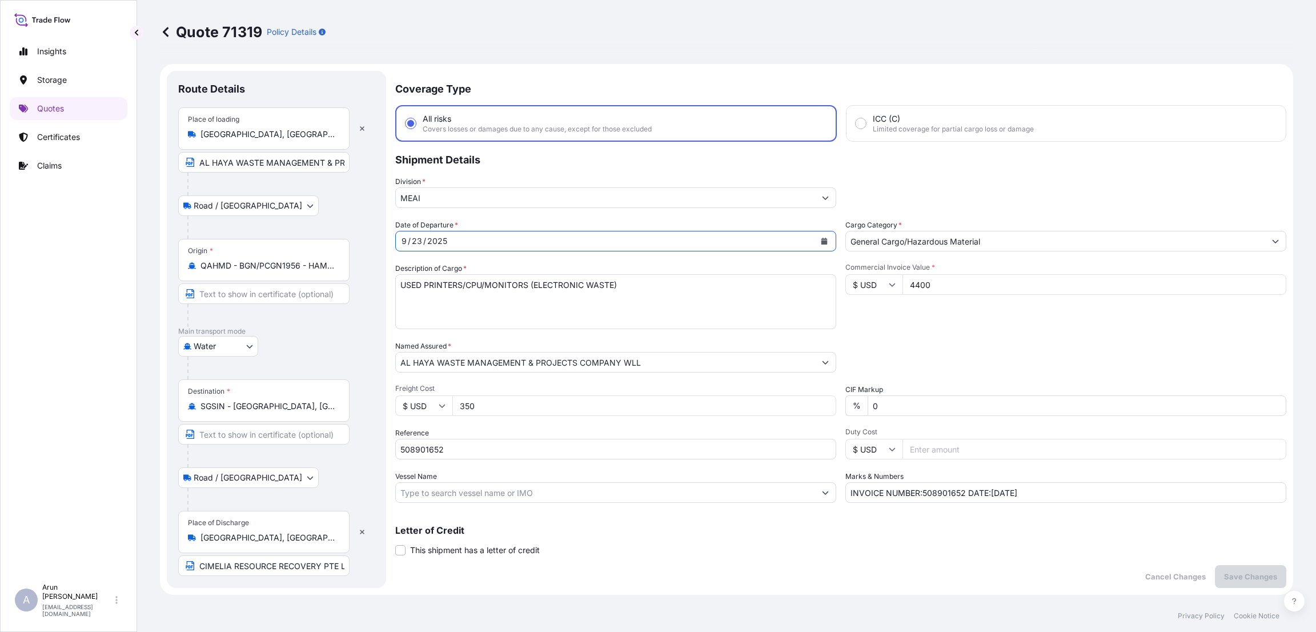
click at [817, 236] on button "Calendar" at bounding box center [824, 241] width 18 height 18
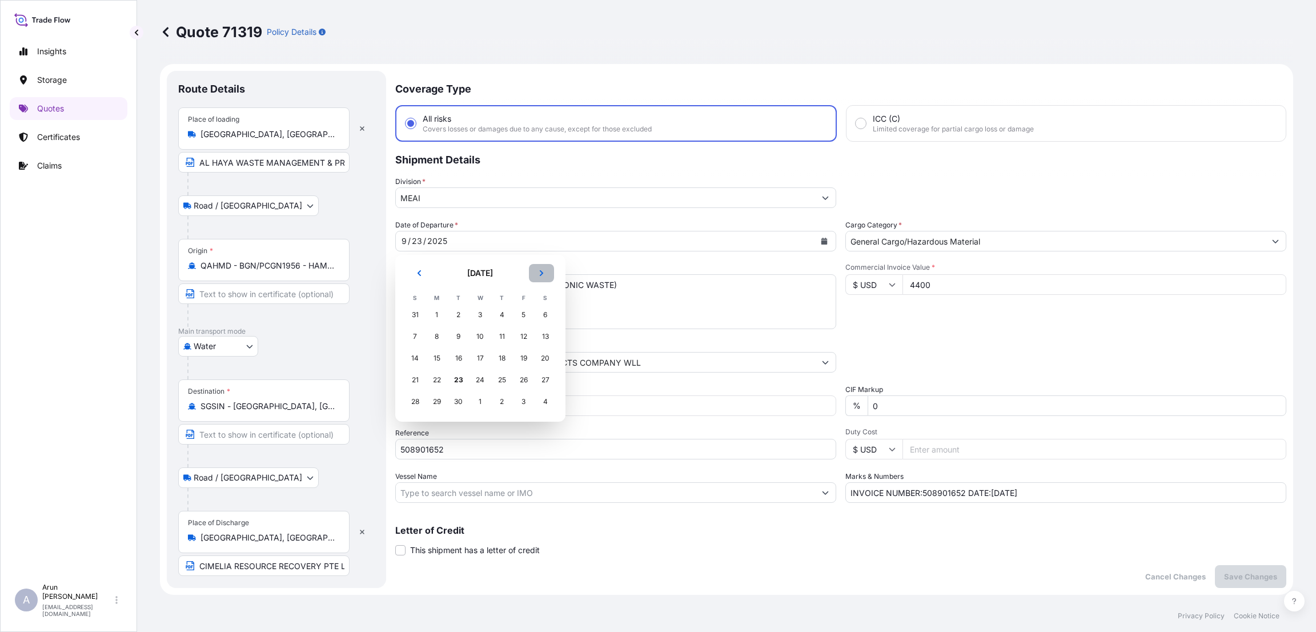
click at [543, 271] on icon "Next" at bounding box center [541, 273] width 7 height 7
click at [542, 377] on div "25" at bounding box center [545, 379] width 21 height 21
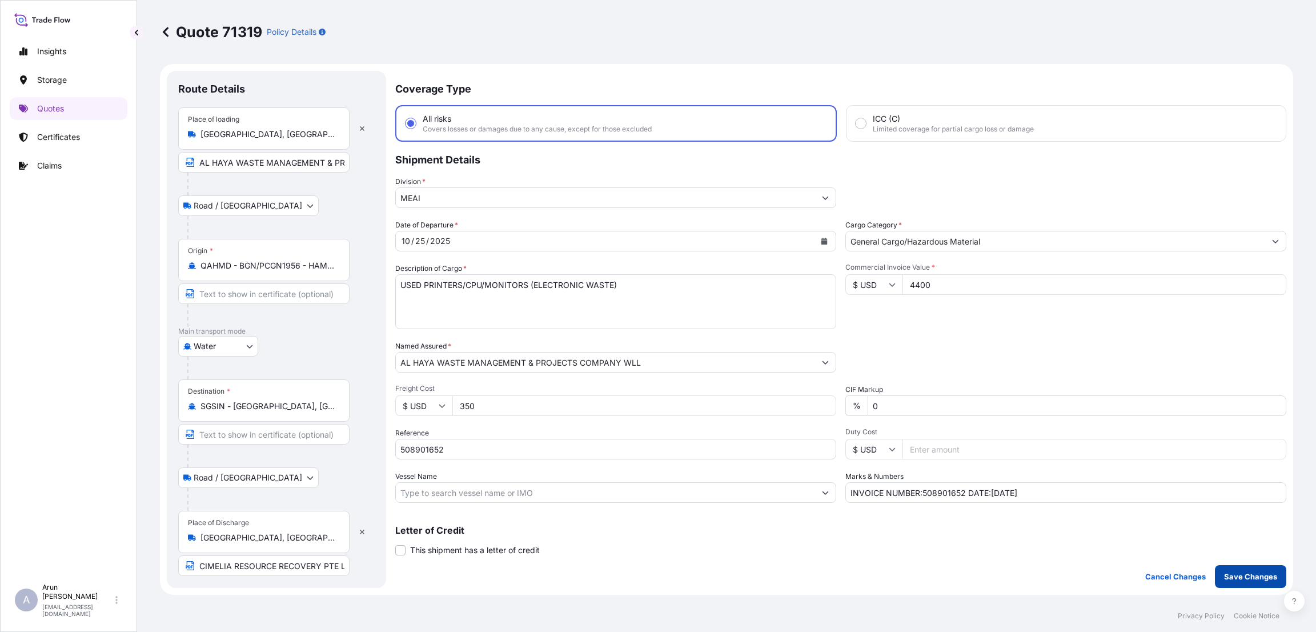
click at [1232, 576] on p "Save Changes" at bounding box center [1250, 575] width 53 height 11
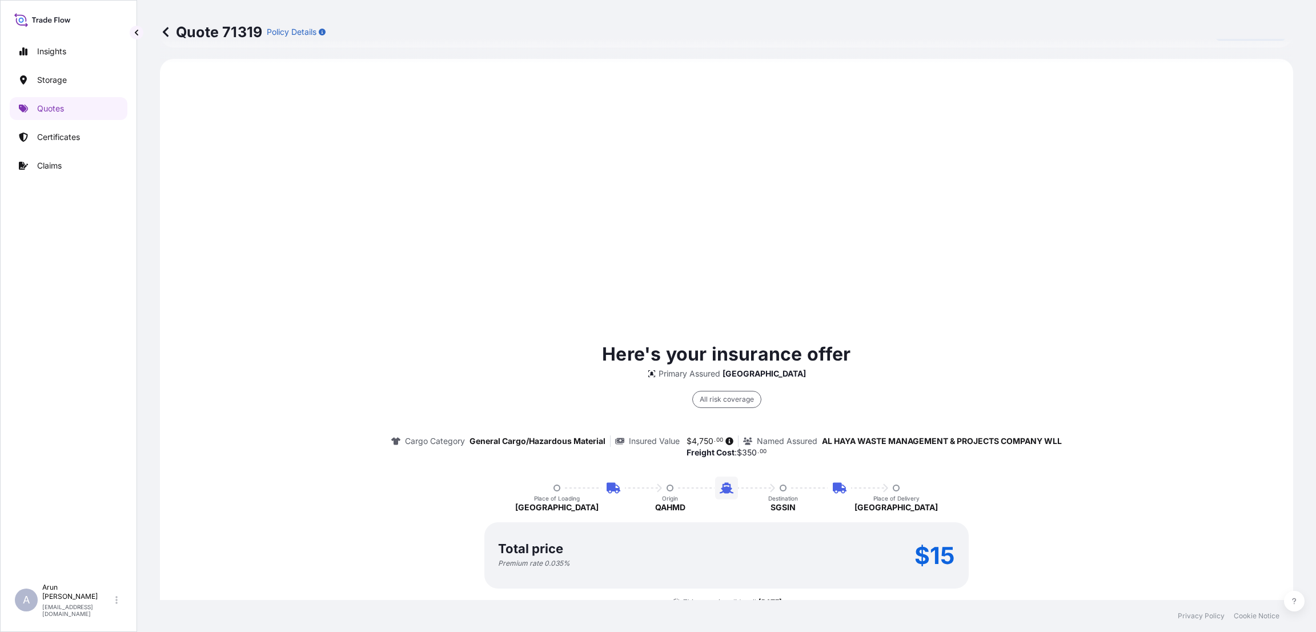
scroll to position [549, 0]
select select "Road / [GEOGRAPHIC_DATA]"
select select "Water"
select select "Road / [GEOGRAPHIC_DATA]"
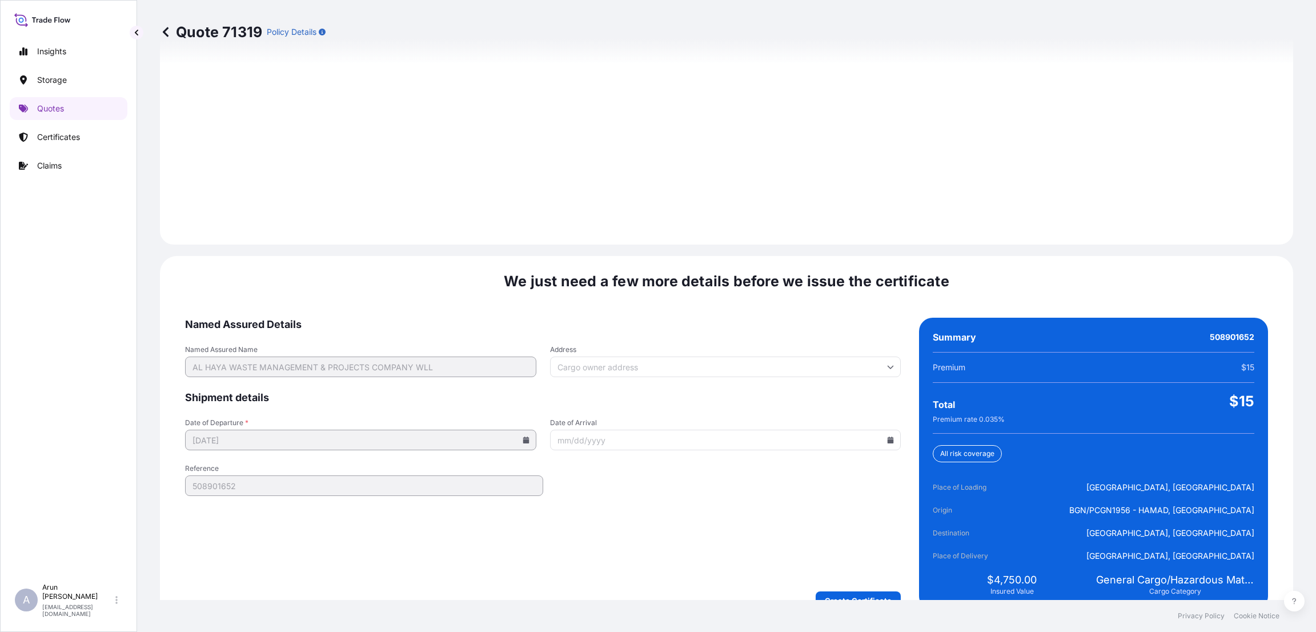
scroll to position [1625, 0]
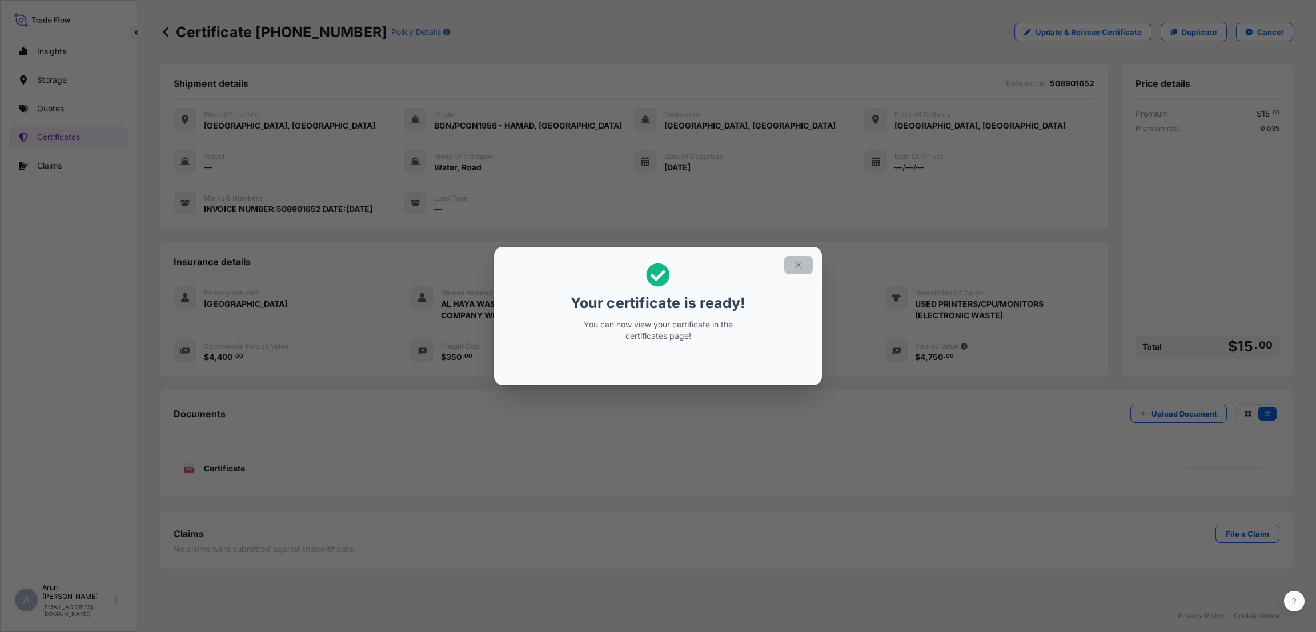
click at [797, 268] on icon "button" at bounding box center [798, 265] width 10 height 10
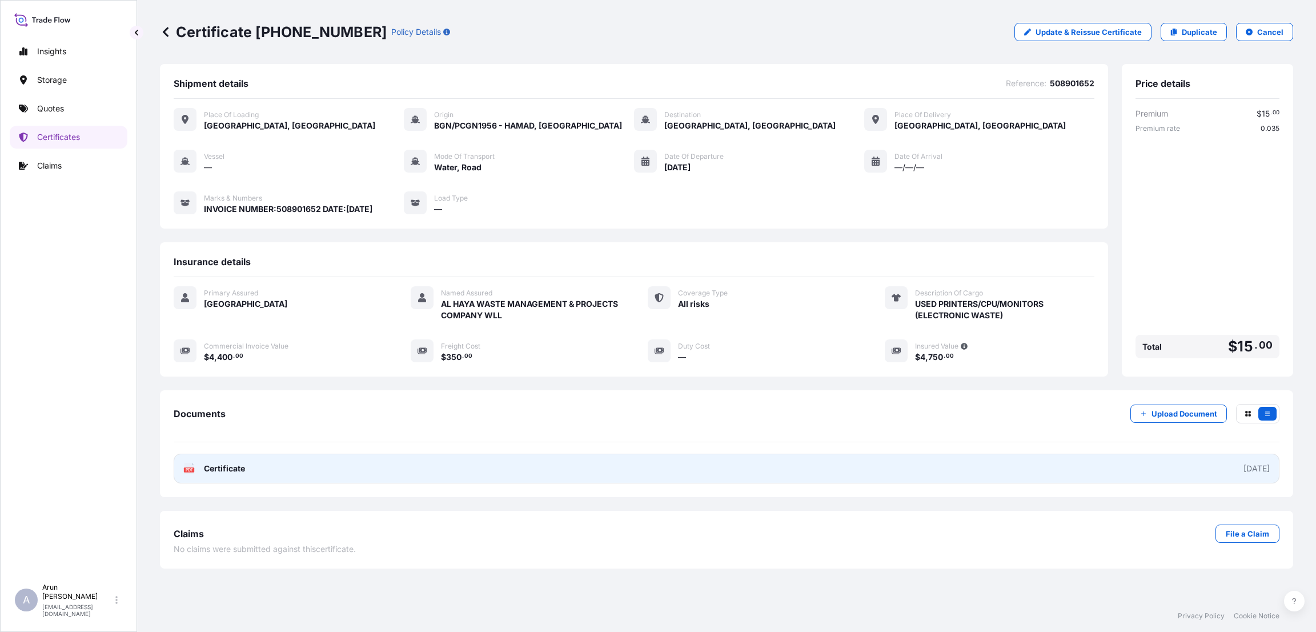
click at [525, 469] on link "PDF Certificate [DATE]" at bounding box center [726, 468] width 1105 height 30
